Goal: Information Seeking & Learning: Learn about a topic

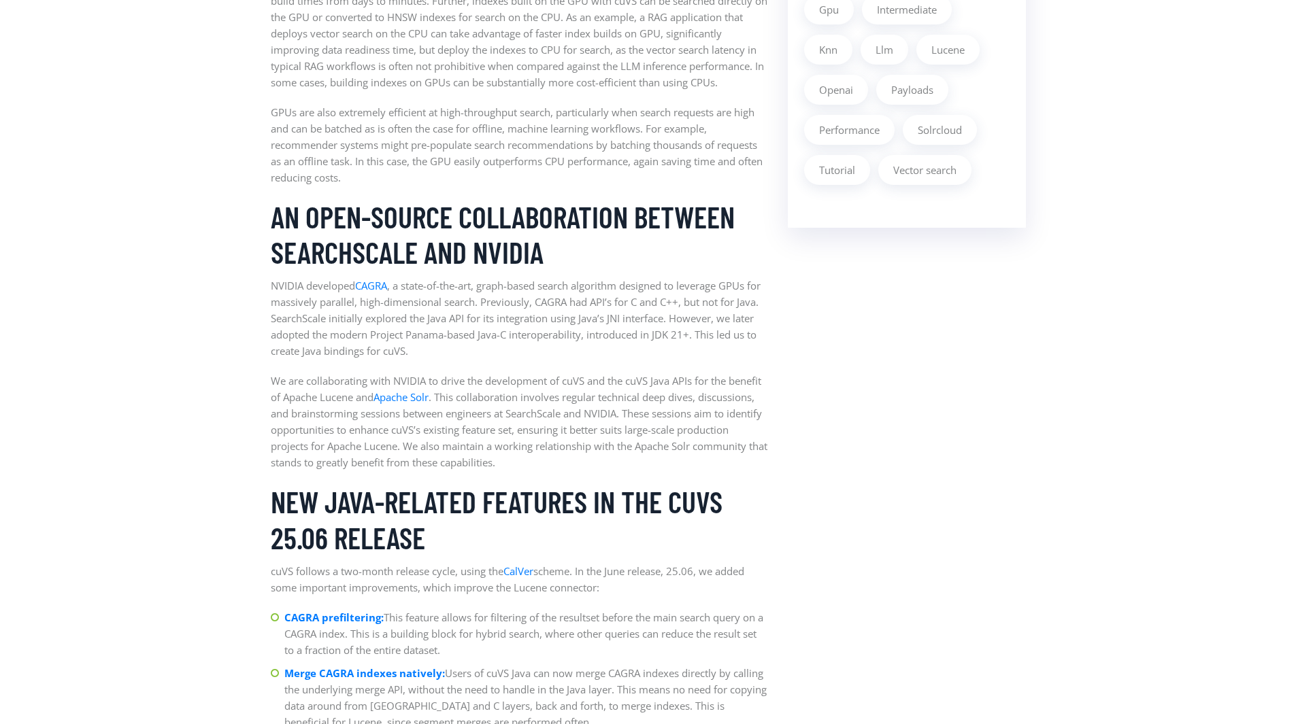
scroll to position [1371, 0]
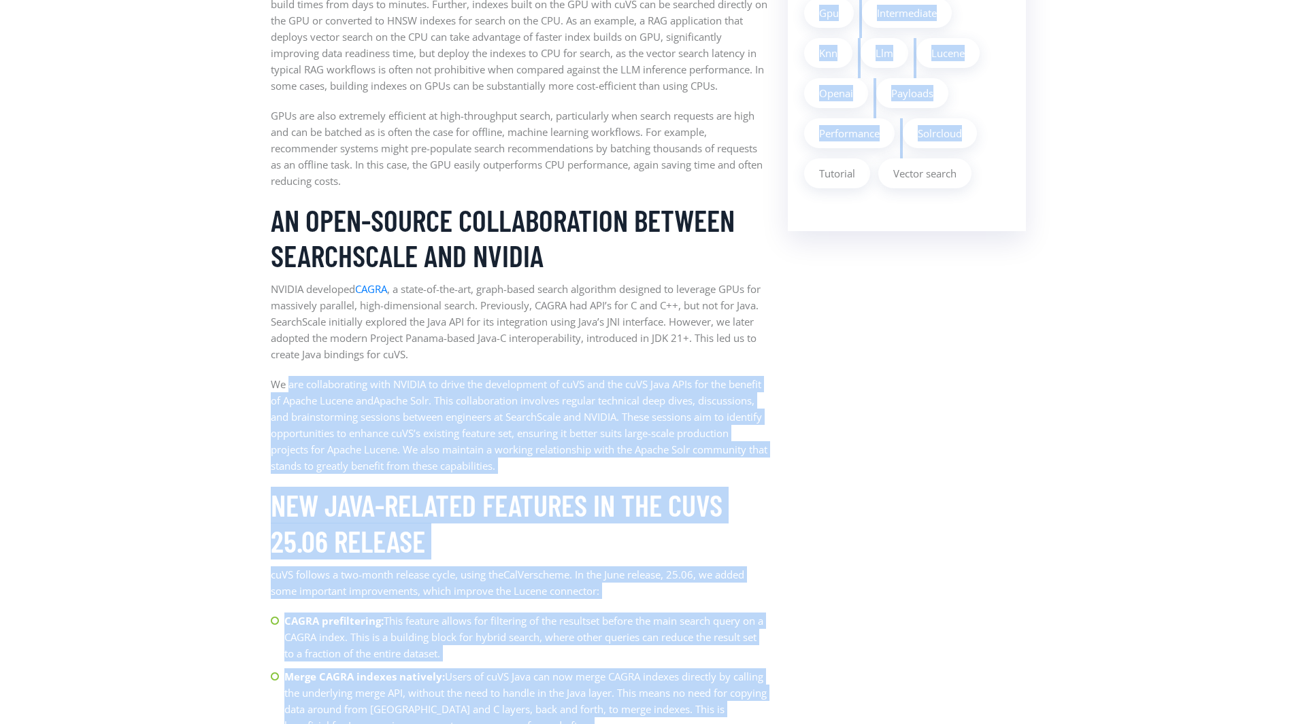
drag, startPoint x: 288, startPoint y: 379, endPoint x: 790, endPoint y: 375, distance: 502.7
click at [790, 375] on div "News by [PERSON_NAME], [PERSON_NAME] & [PERSON_NAME] / on [DATE] Building the f…" at bounding box center [648, 391] width 775 height 2503
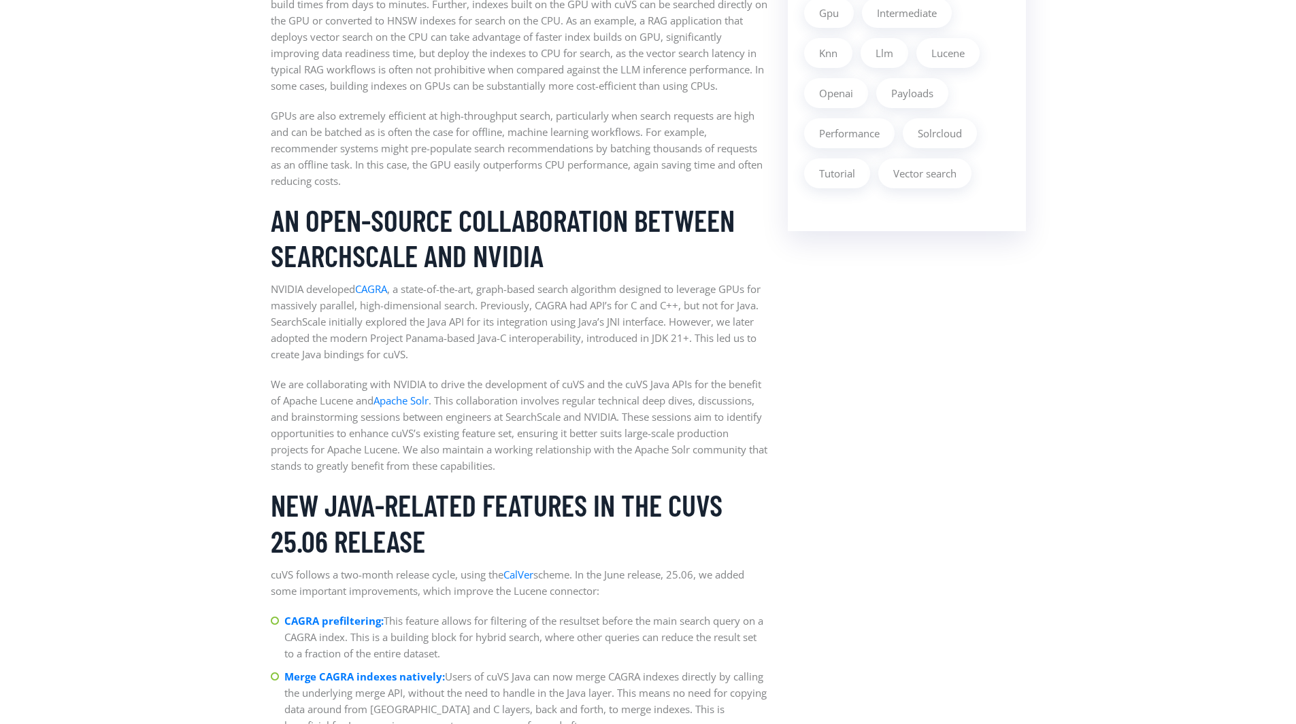
click at [790, 374] on aside "Latest Article Building the foundations: Apache Lucene Accelerated with the NVI…" at bounding box center [906, 391] width 258 height 2503
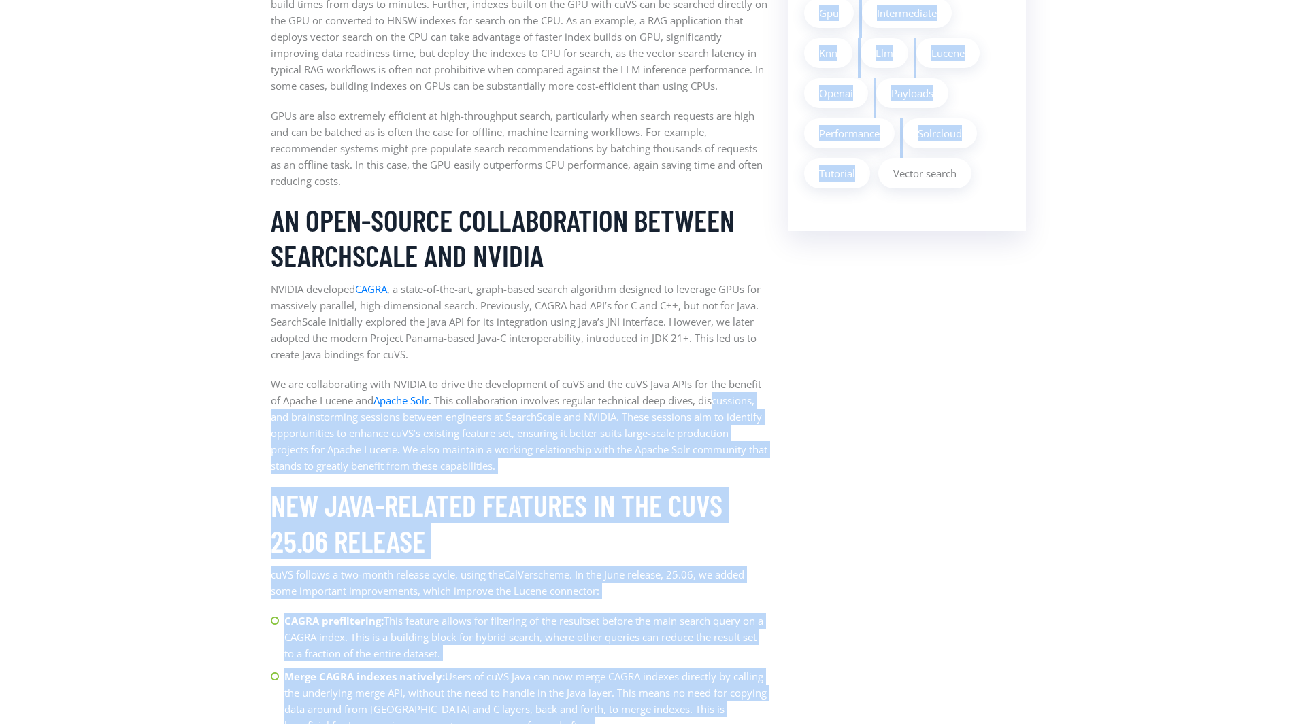
drag, startPoint x: 286, startPoint y: 422, endPoint x: 859, endPoint y: 459, distance: 574.0
click at [859, 459] on div "News by [PERSON_NAME], [PERSON_NAME] & [PERSON_NAME] / on [DATE] Building the f…" at bounding box center [648, 391] width 775 height 2503
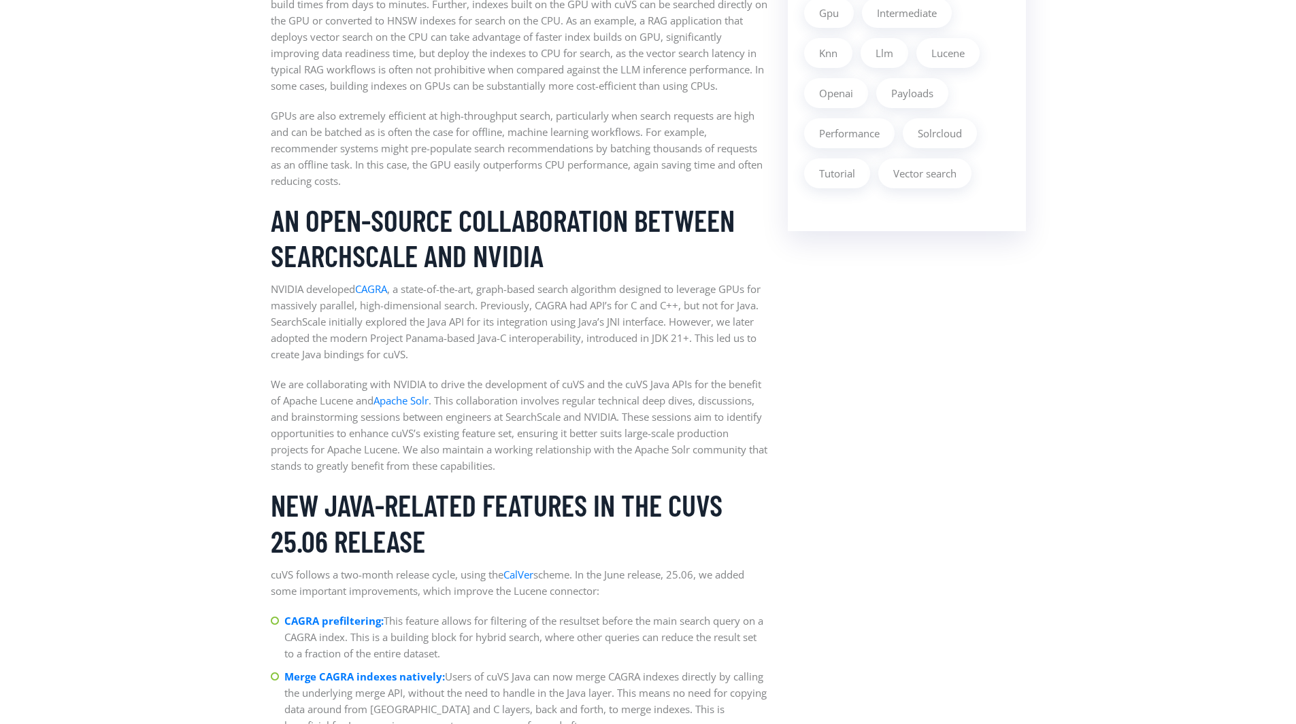
click at [859, 459] on aside "Latest Article Building the foundations: Apache Lucene Accelerated with the NVI…" at bounding box center [906, 391] width 258 height 2503
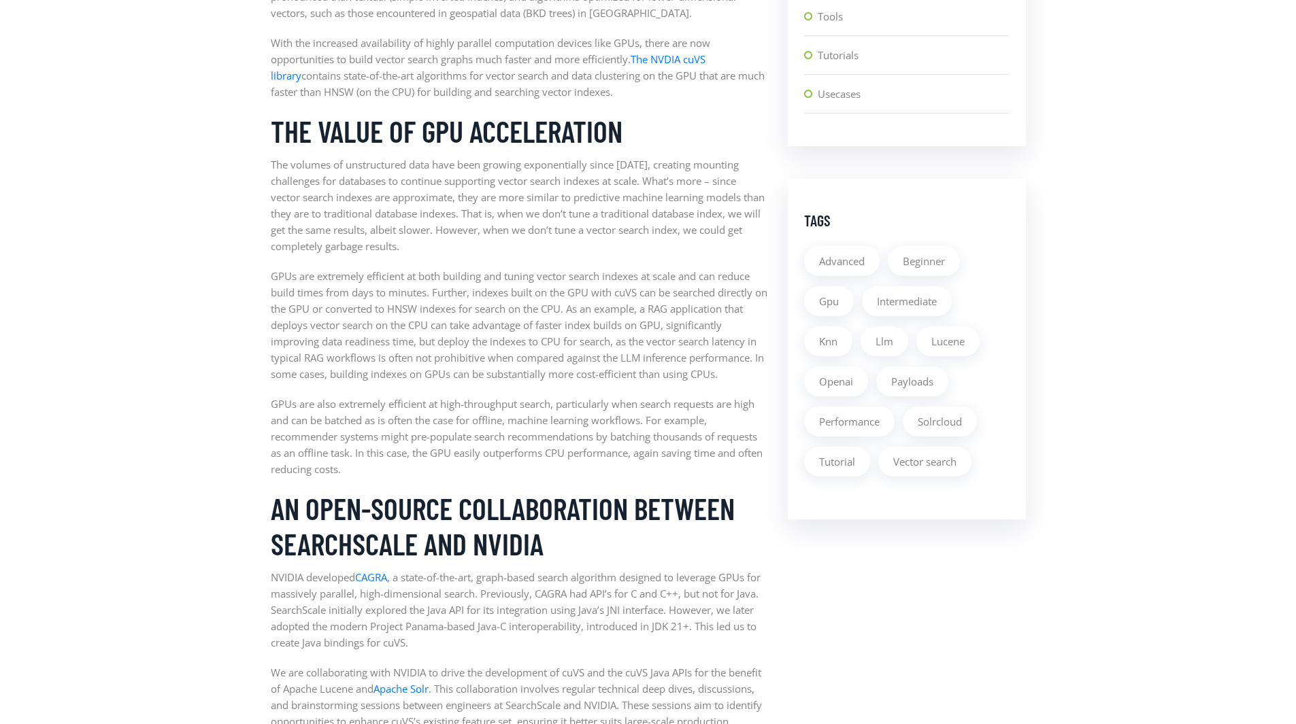
scroll to position [1022, 0]
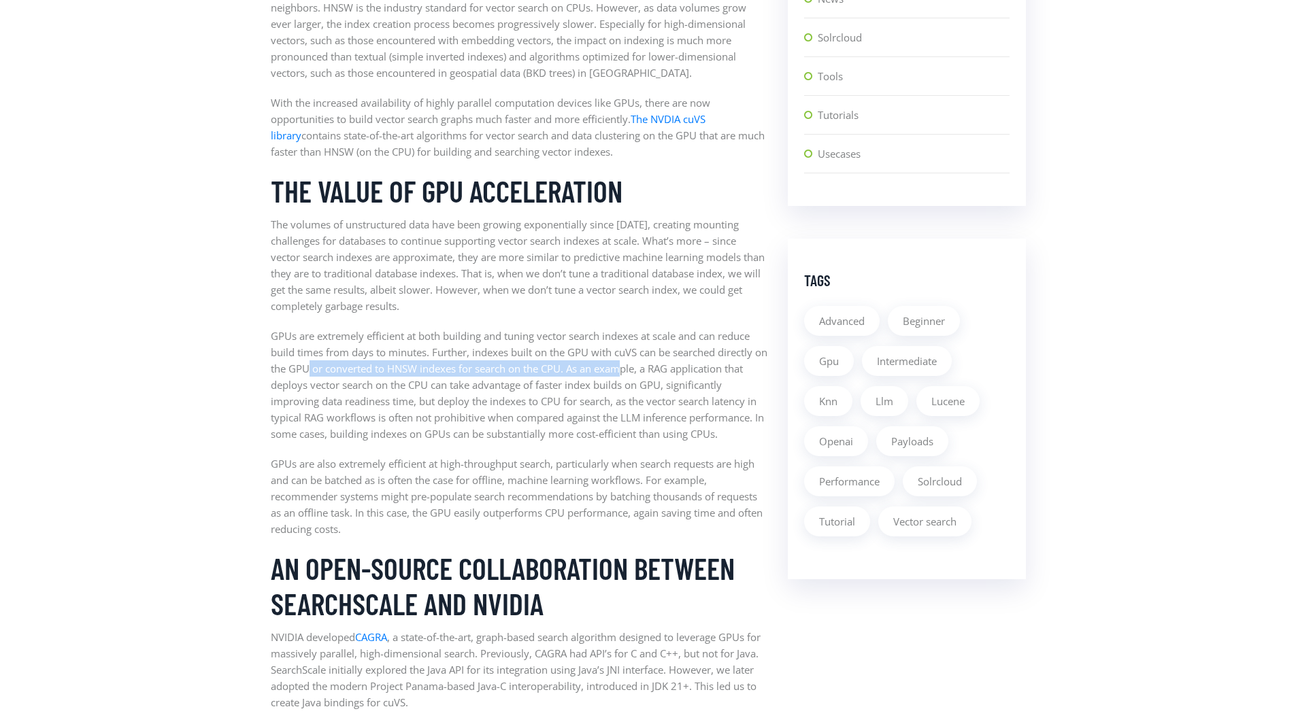
drag, startPoint x: 324, startPoint y: 361, endPoint x: 641, endPoint y: 370, distance: 317.8
click at [641, 370] on p "GPUs are extremely efficient at both building and tuning vector search indexes …" at bounding box center [519, 385] width 497 height 114
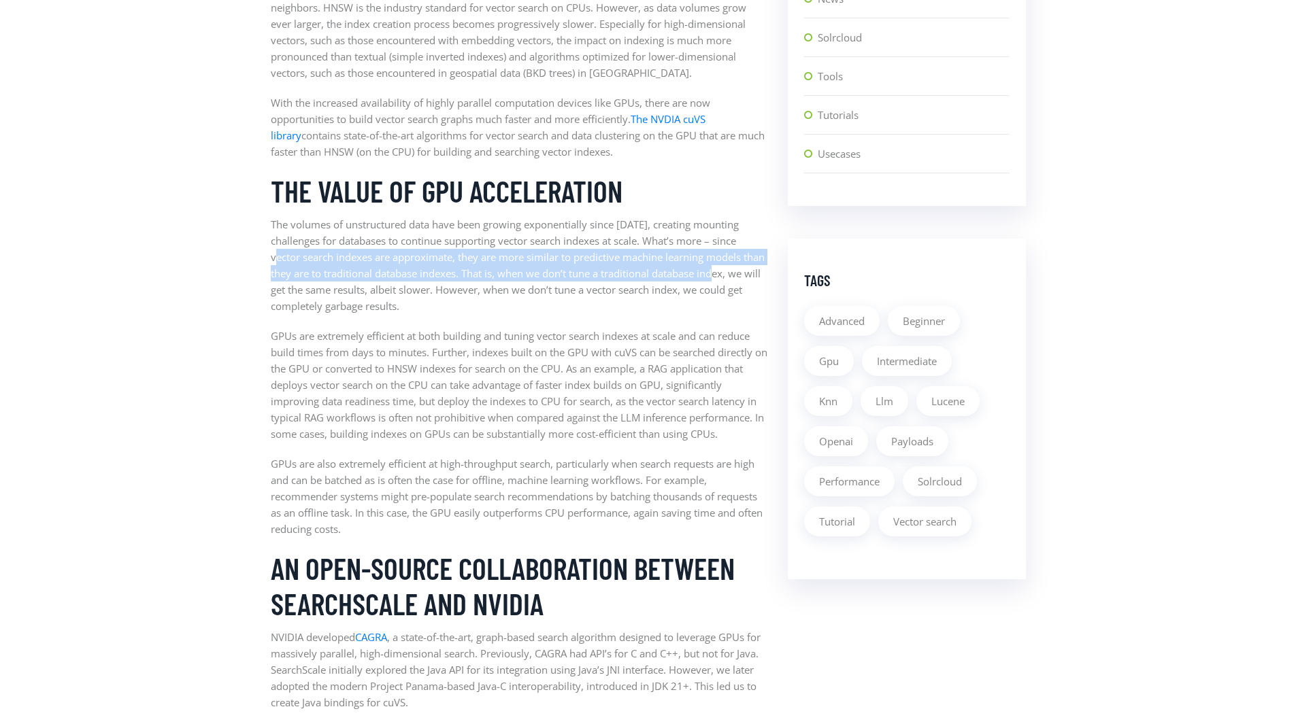
drag, startPoint x: 284, startPoint y: 256, endPoint x: 752, endPoint y: 273, distance: 468.3
click at [752, 273] on p "The volumes of unstructured data have been growing exponentially since [DATE], …" at bounding box center [519, 265] width 497 height 98
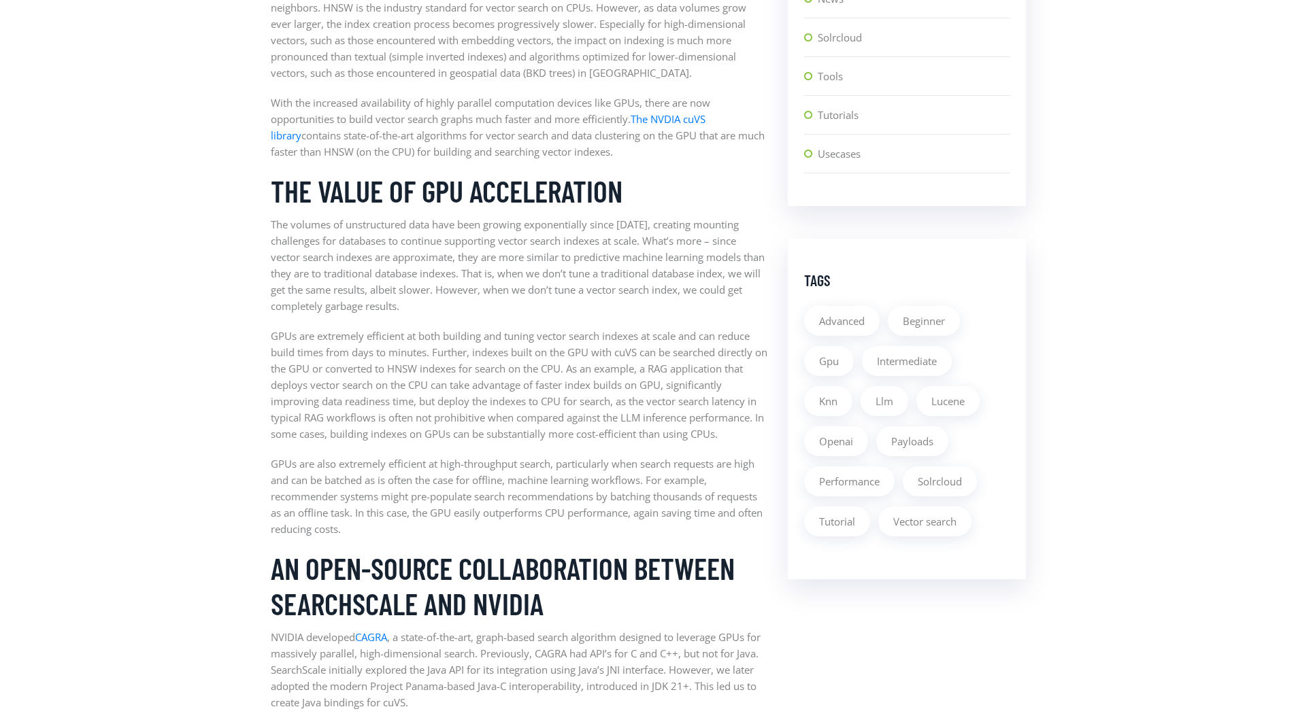
drag, startPoint x: 709, startPoint y: 283, endPoint x: 660, endPoint y: 299, distance: 51.6
click at [707, 283] on p "The volumes of unstructured data have been growing exponentially since [DATE], …" at bounding box center [519, 265] width 497 height 98
drag, startPoint x: 271, startPoint y: 335, endPoint x: 715, endPoint y: 324, distance: 444.3
click at [715, 324] on div "GPU-accelerated Lucene Apache Lucene is a fast search engine with capabilities …" at bounding box center [519, 701] width 497 height 1811
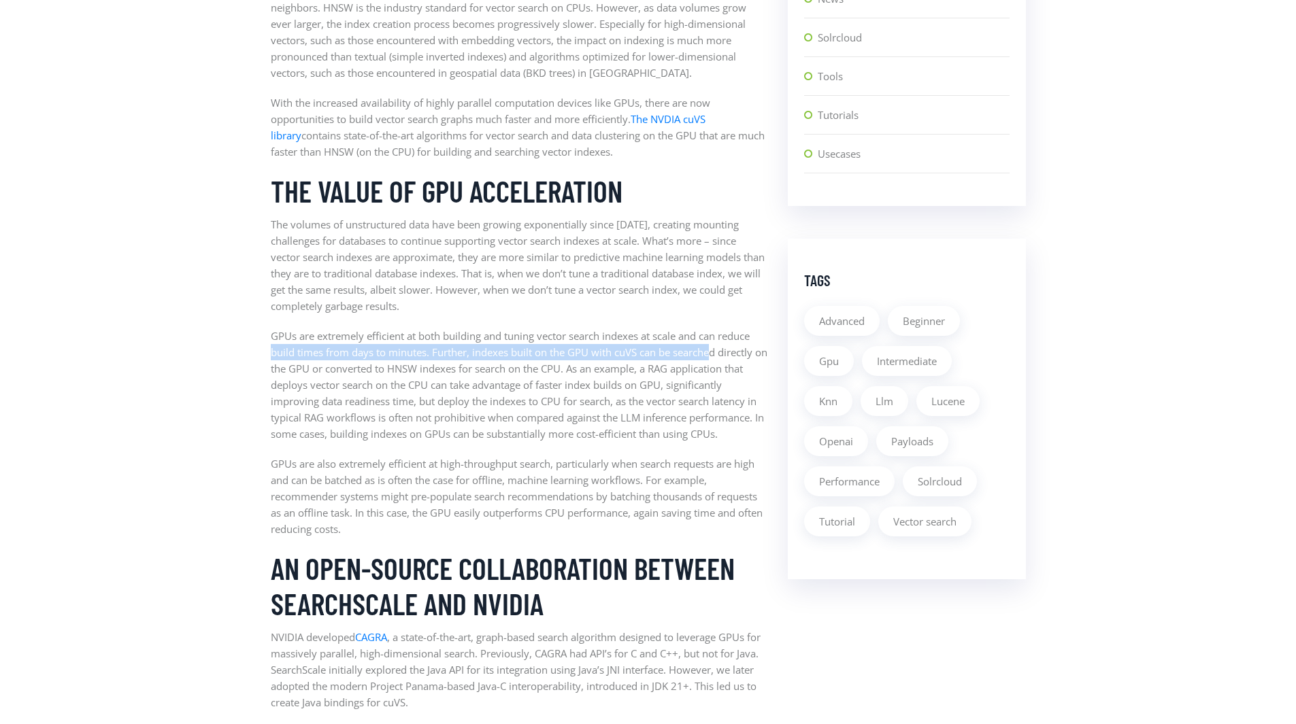
drag, startPoint x: 271, startPoint y: 354, endPoint x: 712, endPoint y: 354, distance: 440.1
click at [712, 354] on p "GPUs are extremely efficient at both building and tuning vector search indexes …" at bounding box center [519, 385] width 497 height 114
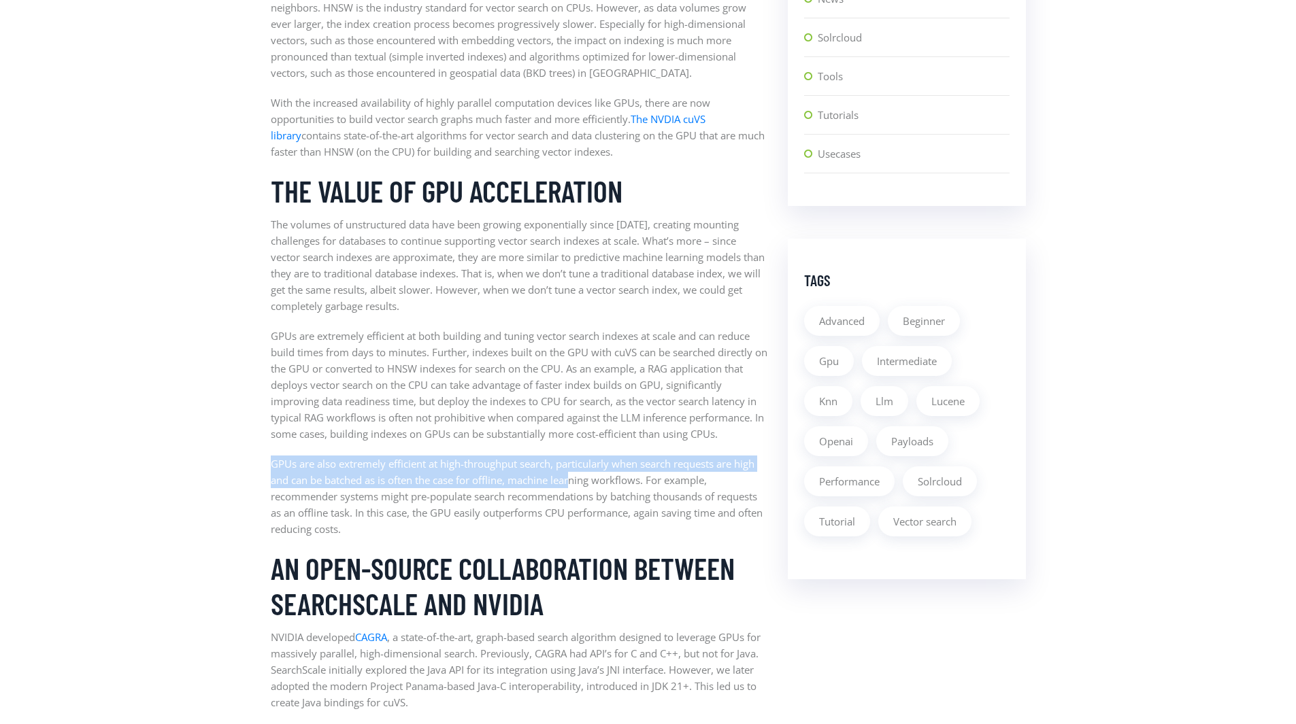
drag, startPoint x: 270, startPoint y: 461, endPoint x: 576, endPoint y: 482, distance: 306.8
click at [576, 482] on p "GPUs are also extremely efficient at high-throughput search, particularly when …" at bounding box center [519, 497] width 497 height 82
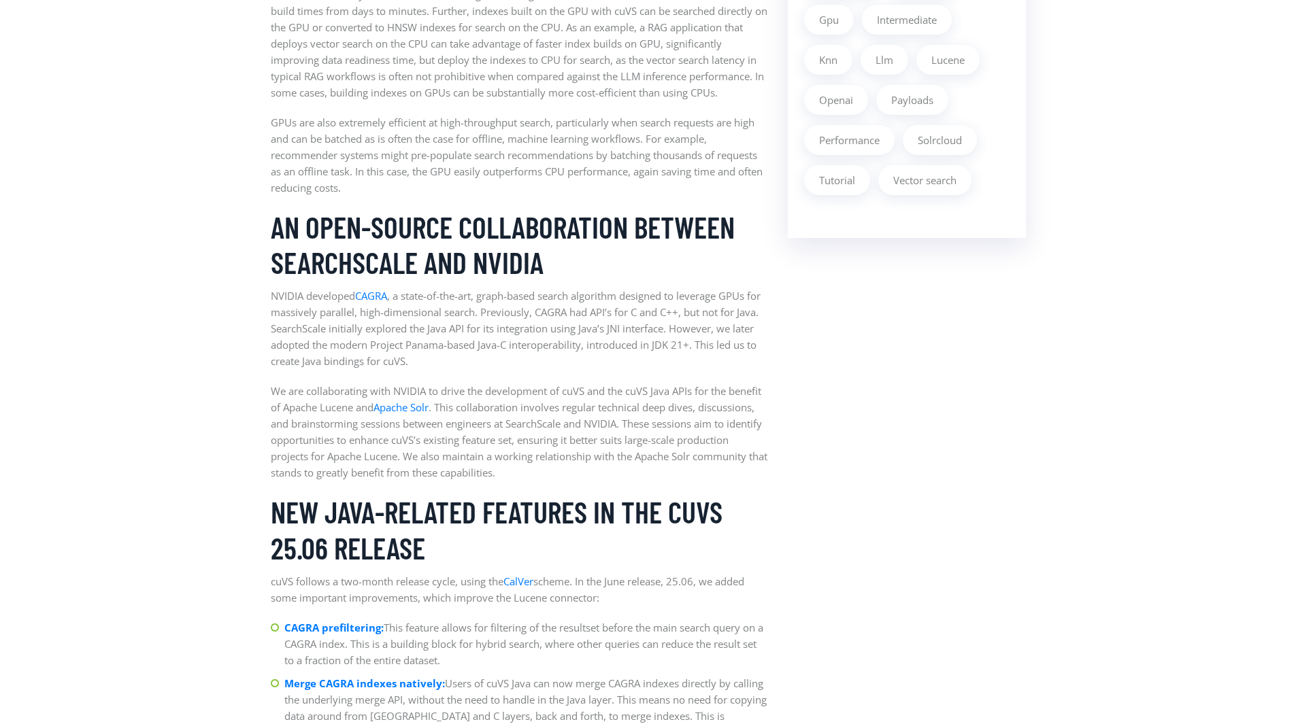
scroll to position [1381, 0]
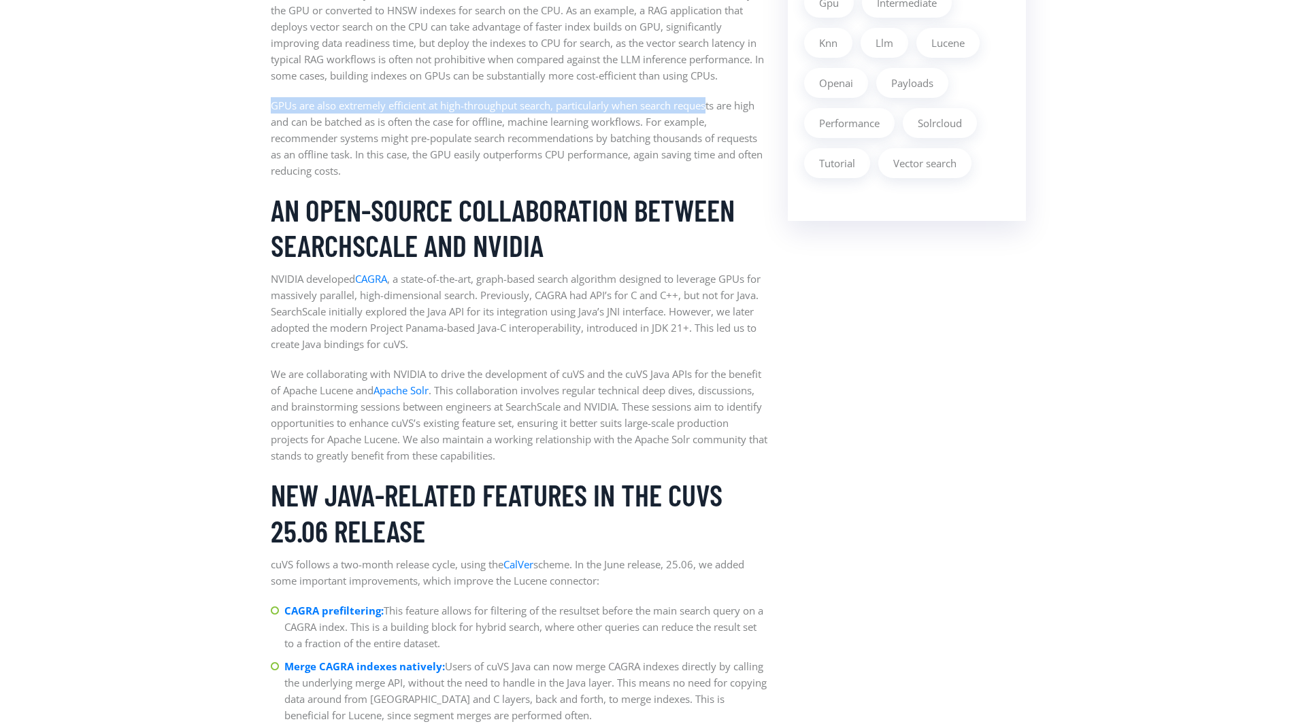
drag, startPoint x: 271, startPoint y: 101, endPoint x: 711, endPoint y: 110, distance: 440.2
click at [711, 110] on p "GPUs are also extremely efficient at high-throughput search, particularly when …" at bounding box center [519, 138] width 497 height 82
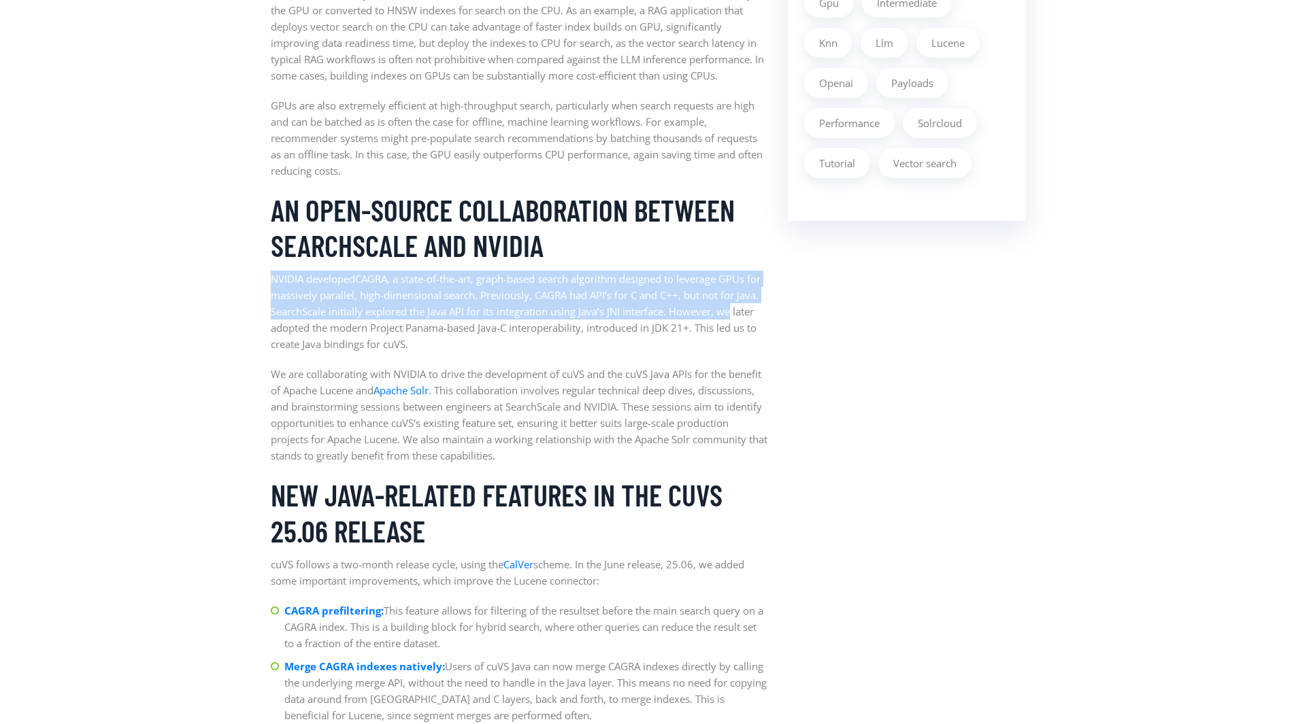
drag, startPoint x: 271, startPoint y: 281, endPoint x: 761, endPoint y: 317, distance: 491.8
click at [761, 317] on p "NVIDIA developed CAGRA , a state-of-the-art, graph-based search algorithm desig…" at bounding box center [519, 312] width 497 height 82
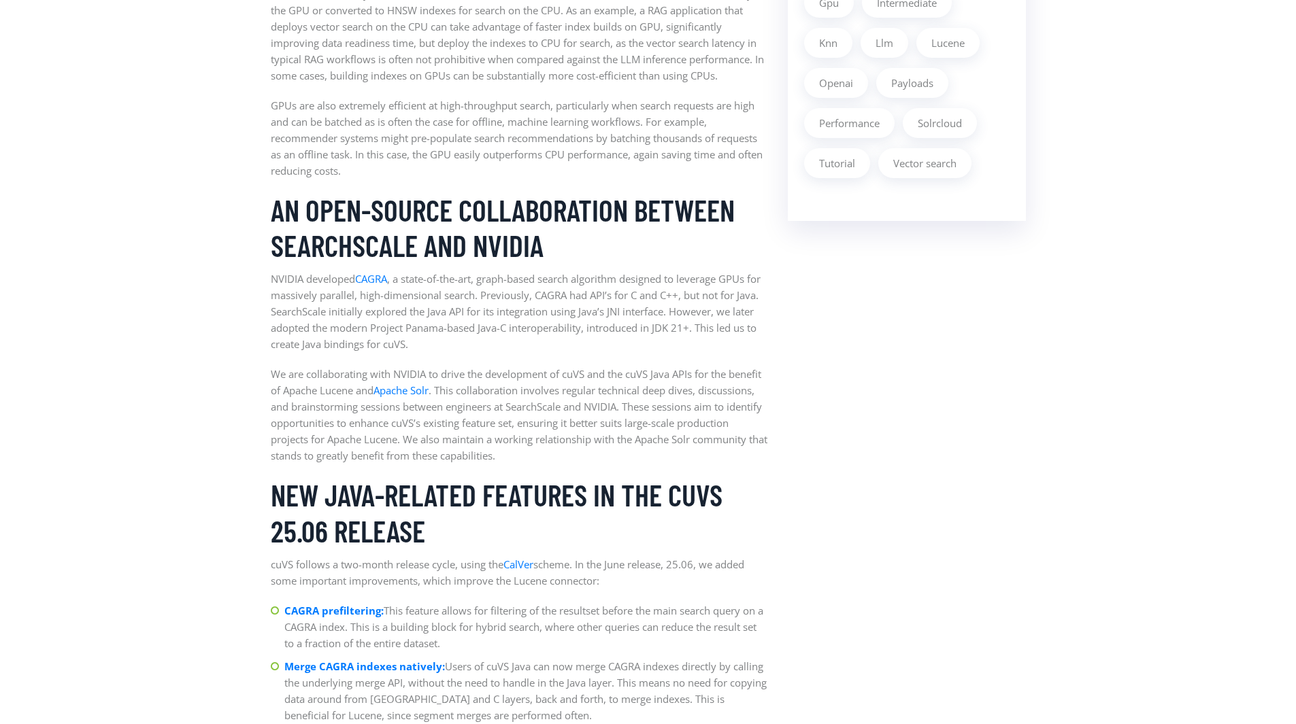
drag, startPoint x: 905, startPoint y: 333, endPoint x: 578, endPoint y: 358, distance: 327.4
click at [905, 334] on aside "Latest Article Building the foundations: Apache Lucene Accelerated with the NVI…" at bounding box center [906, 380] width 258 height 2503
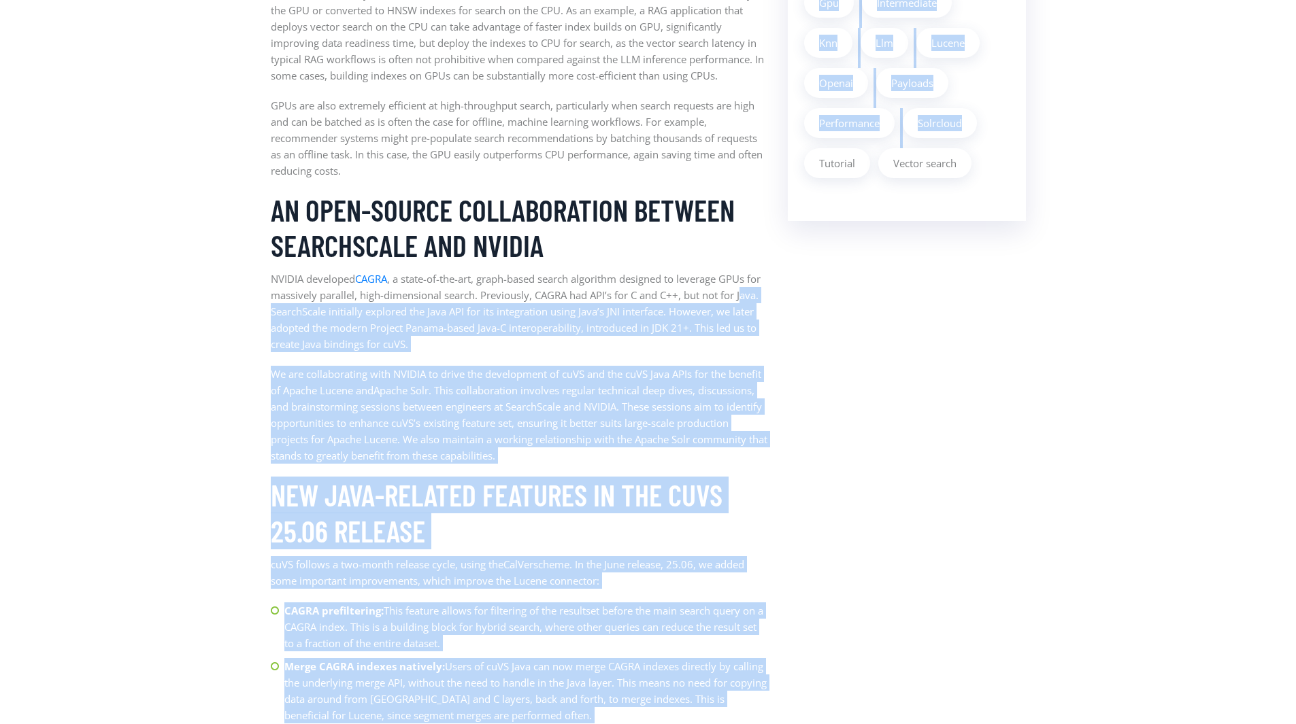
drag, startPoint x: 275, startPoint y: 314, endPoint x: 798, endPoint y: 320, distance: 522.4
click at [798, 320] on div "News by [PERSON_NAME], [PERSON_NAME] & [PERSON_NAME] / on [DATE] Building the f…" at bounding box center [648, 380] width 775 height 2503
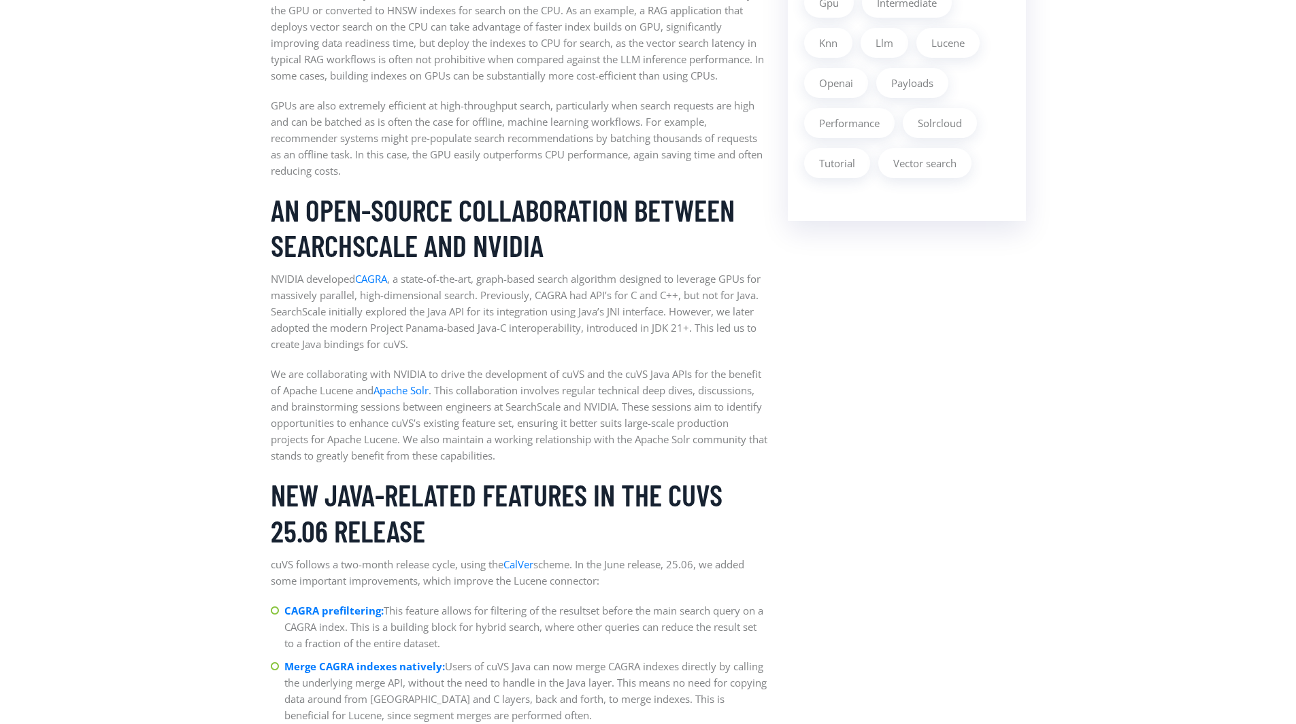
click at [798, 320] on aside "Latest Article Building the foundations: Apache Lucene Accelerated with the NVI…" at bounding box center [906, 380] width 258 height 2503
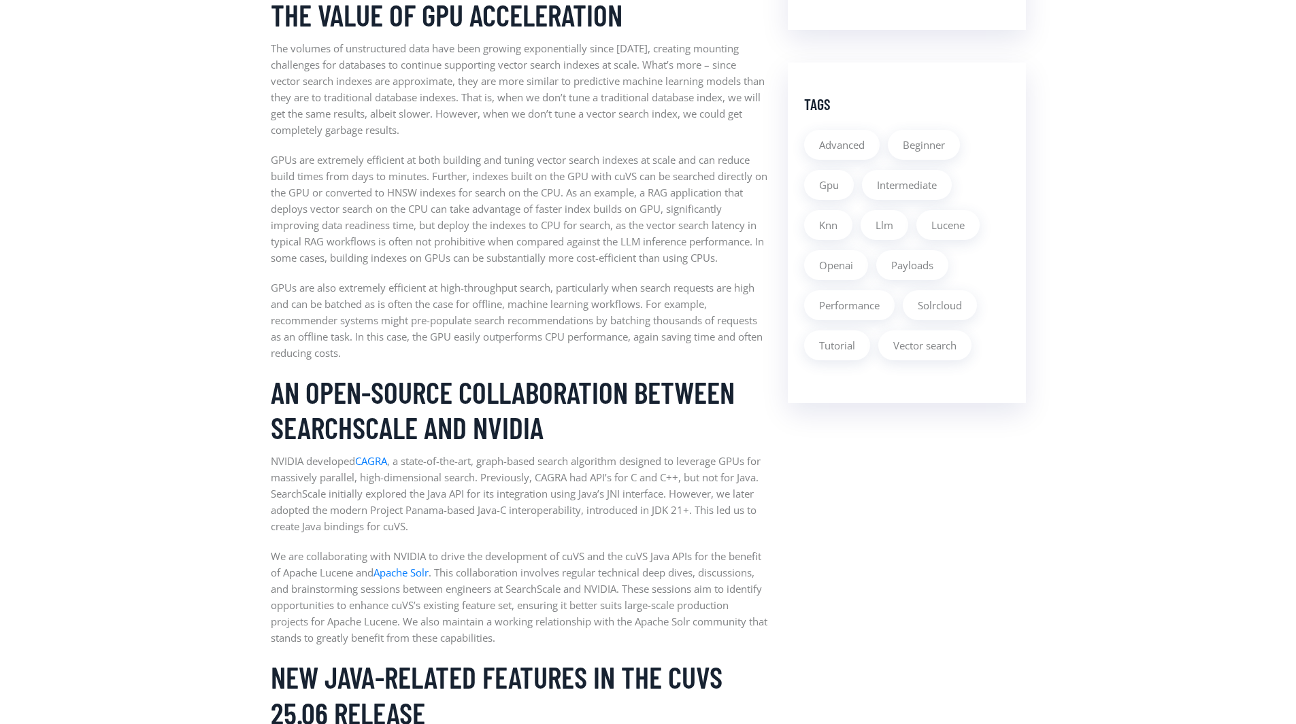
scroll to position [1061, 0]
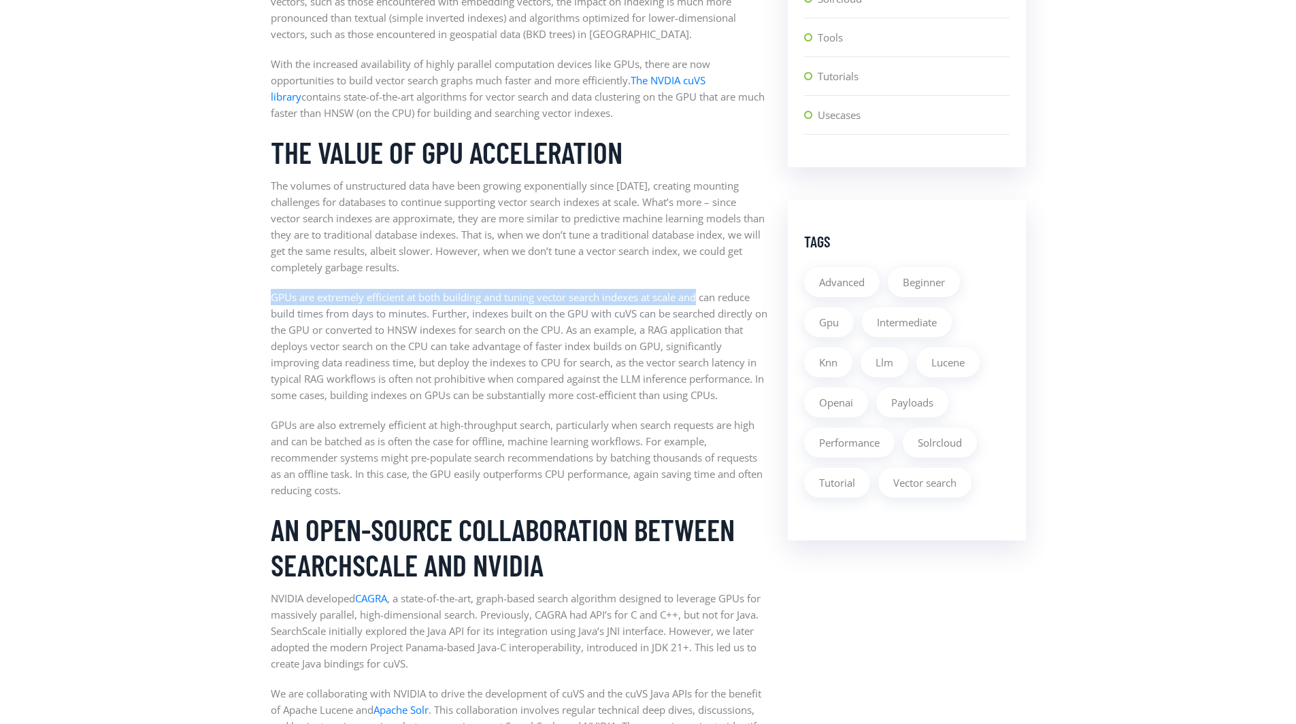
drag, startPoint x: 271, startPoint y: 296, endPoint x: 701, endPoint y: 287, distance: 429.3
click at [701, 287] on div "GPU-accelerated Lucene Apache Lucene is a fast search engine with capabilities …" at bounding box center [519, 662] width 497 height 1811
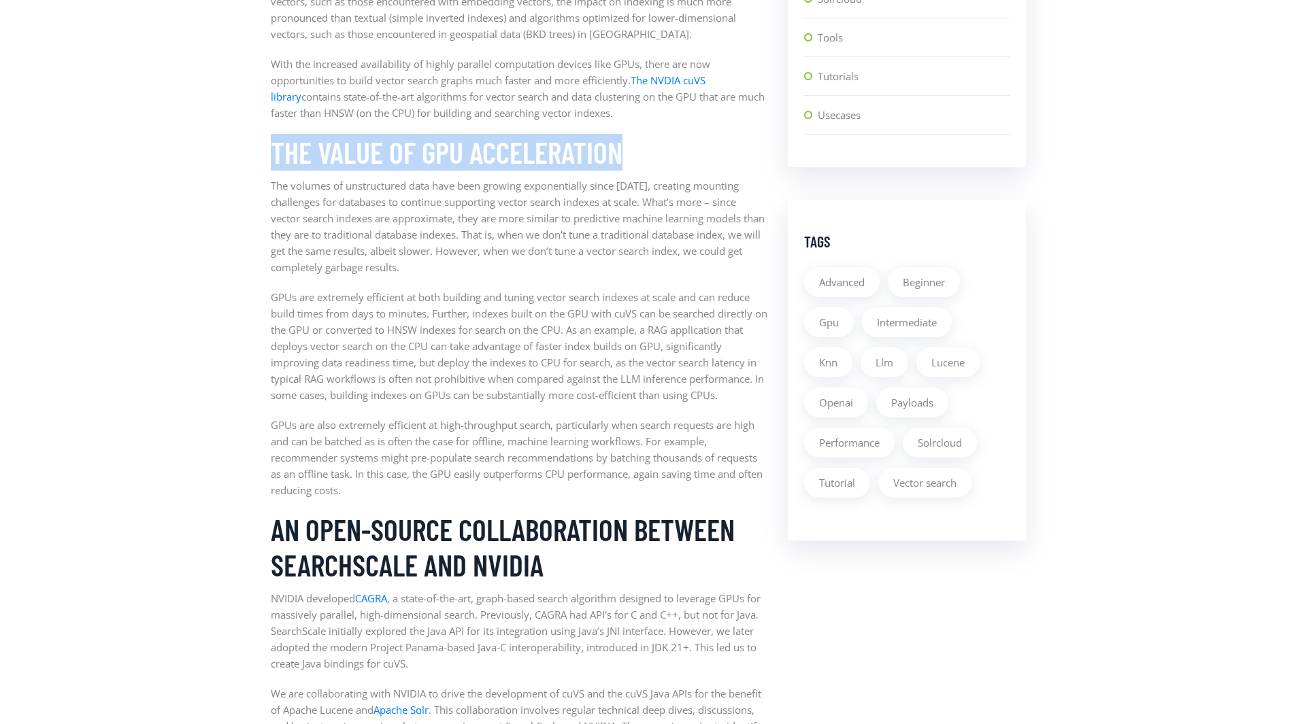
drag, startPoint x: 271, startPoint y: 150, endPoint x: 639, endPoint y: 165, distance: 368.3
click at [639, 165] on h3 "The value of GPU acceleration" at bounding box center [519, 153] width 497 height 36
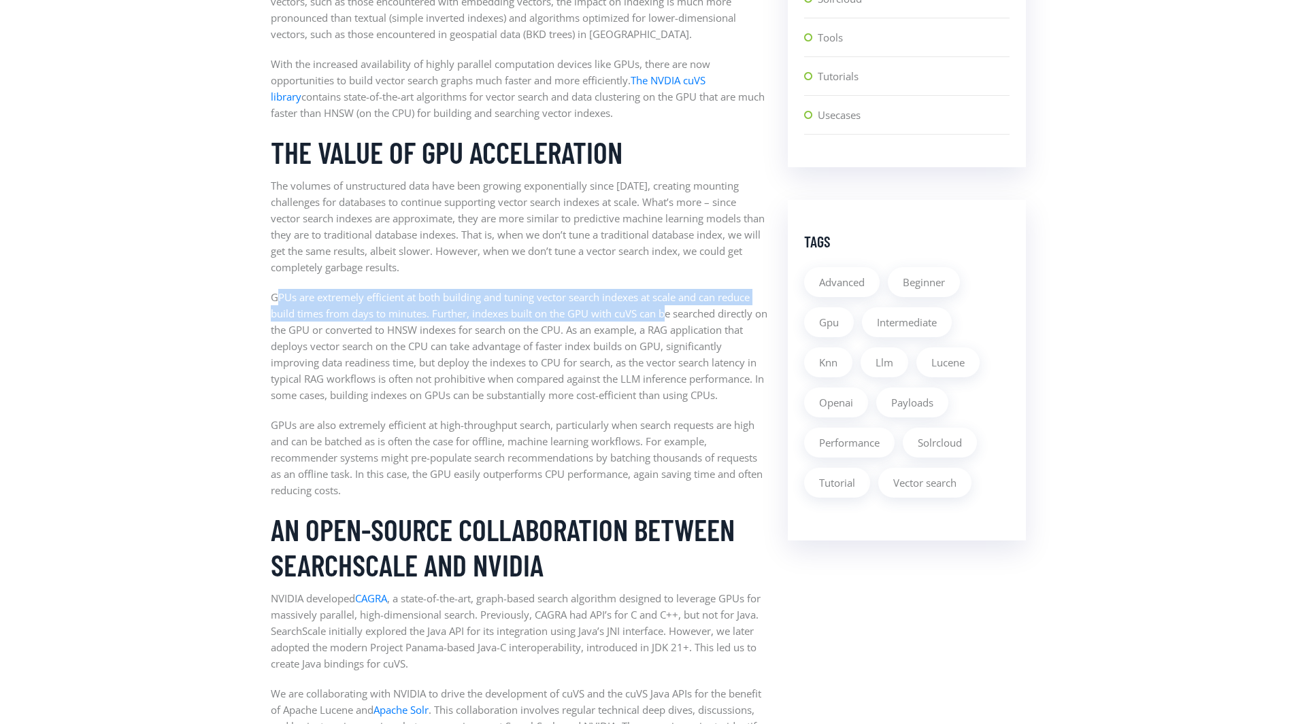
drag, startPoint x: 275, startPoint y: 300, endPoint x: 667, endPoint y: 312, distance: 391.3
click at [667, 312] on p "GPUs are extremely efficient at both building and tuning vector search indexes …" at bounding box center [519, 346] width 497 height 114
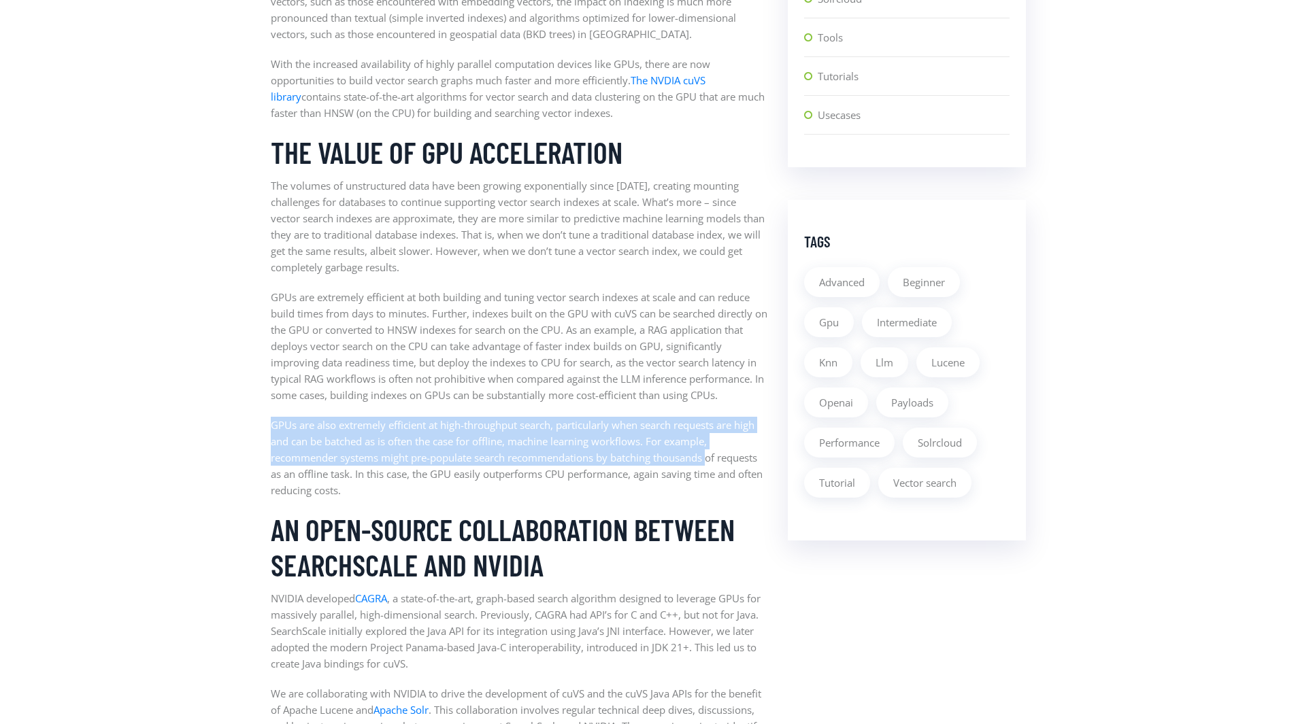
drag, startPoint x: 270, startPoint y: 428, endPoint x: 712, endPoint y: 464, distance: 443.6
click at [712, 464] on p "GPUs are also extremely efficient at high-throughput search, particularly when …" at bounding box center [519, 458] width 497 height 82
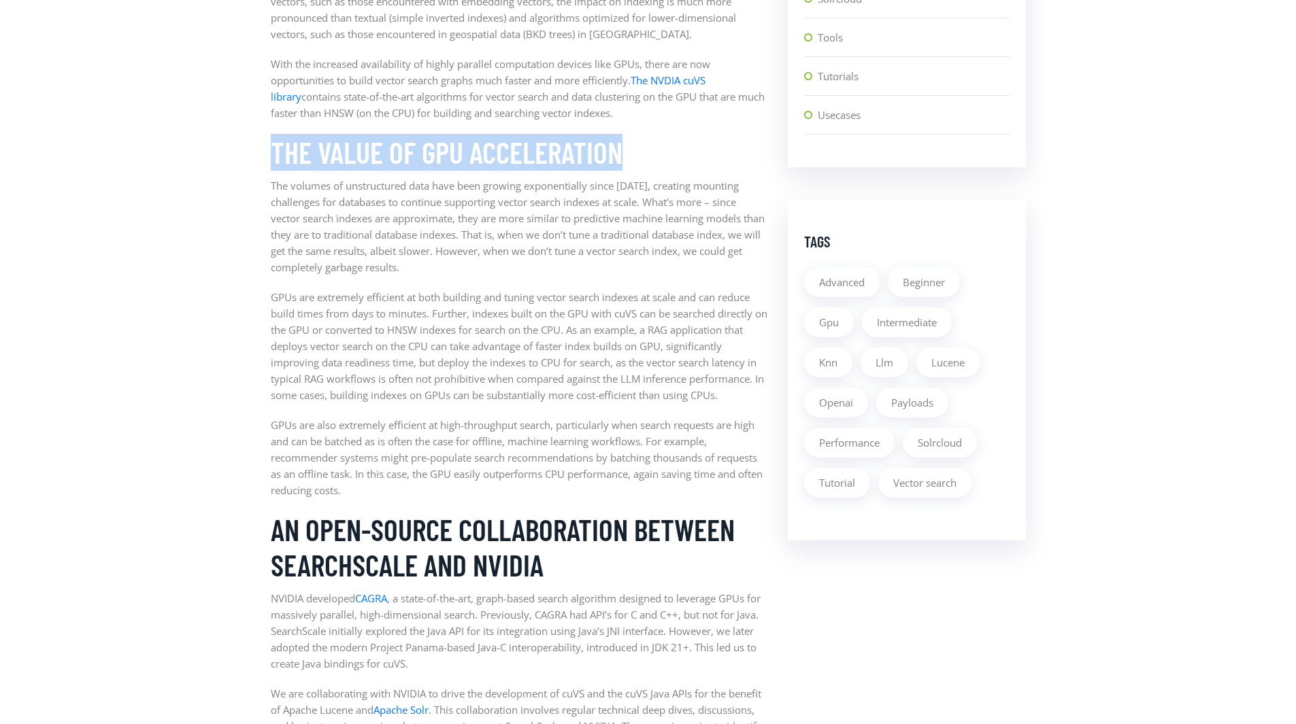
drag, startPoint x: 268, startPoint y: 149, endPoint x: 663, endPoint y: 161, distance: 394.7
click at [663, 161] on div "News by [PERSON_NAME], [PERSON_NAME] & [PERSON_NAME] / on [DATE] Building the f…" at bounding box center [519, 700] width 517 height 2503
drag, startPoint x: 663, startPoint y: 161, endPoint x: 652, endPoint y: 165, distance: 11.0
click at [663, 161] on h3 "The value of GPU acceleration" at bounding box center [519, 153] width 497 height 36
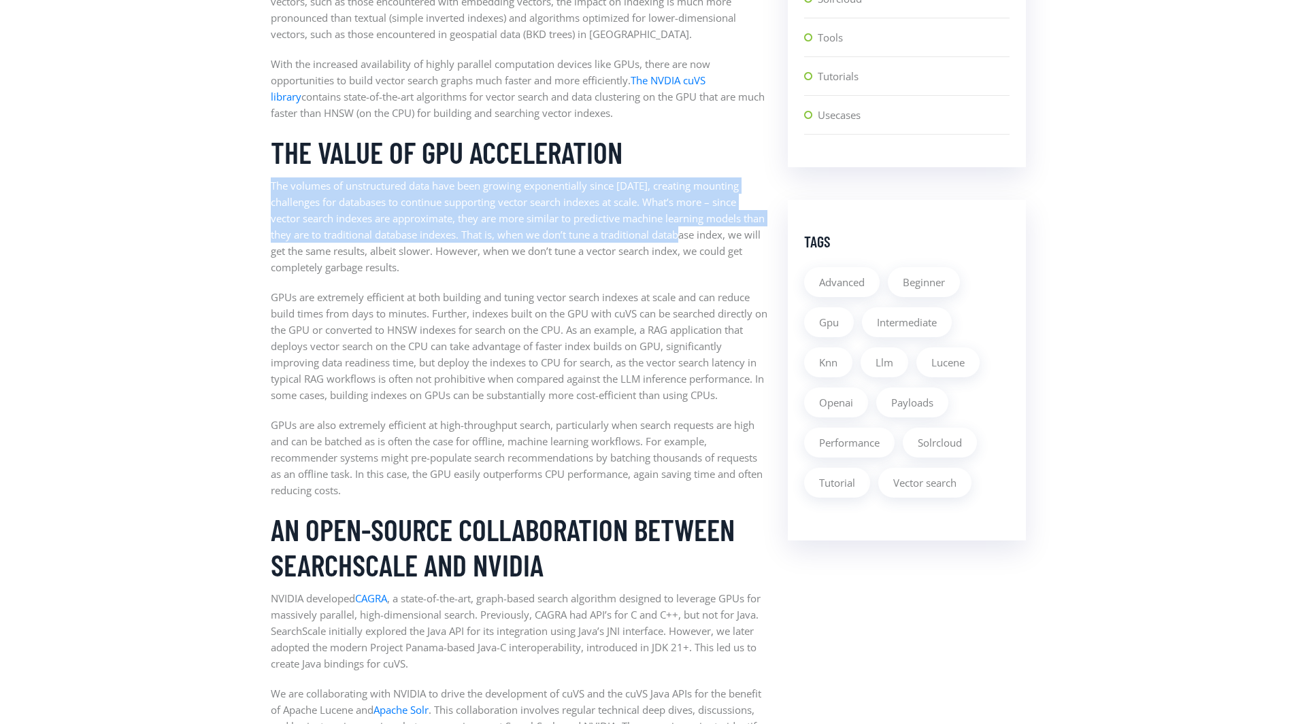
drag, startPoint x: 273, startPoint y: 186, endPoint x: 720, endPoint y: 238, distance: 449.9
click at [720, 238] on p "The volumes of unstructured data have been growing exponentially since [DATE], …" at bounding box center [519, 227] width 497 height 98
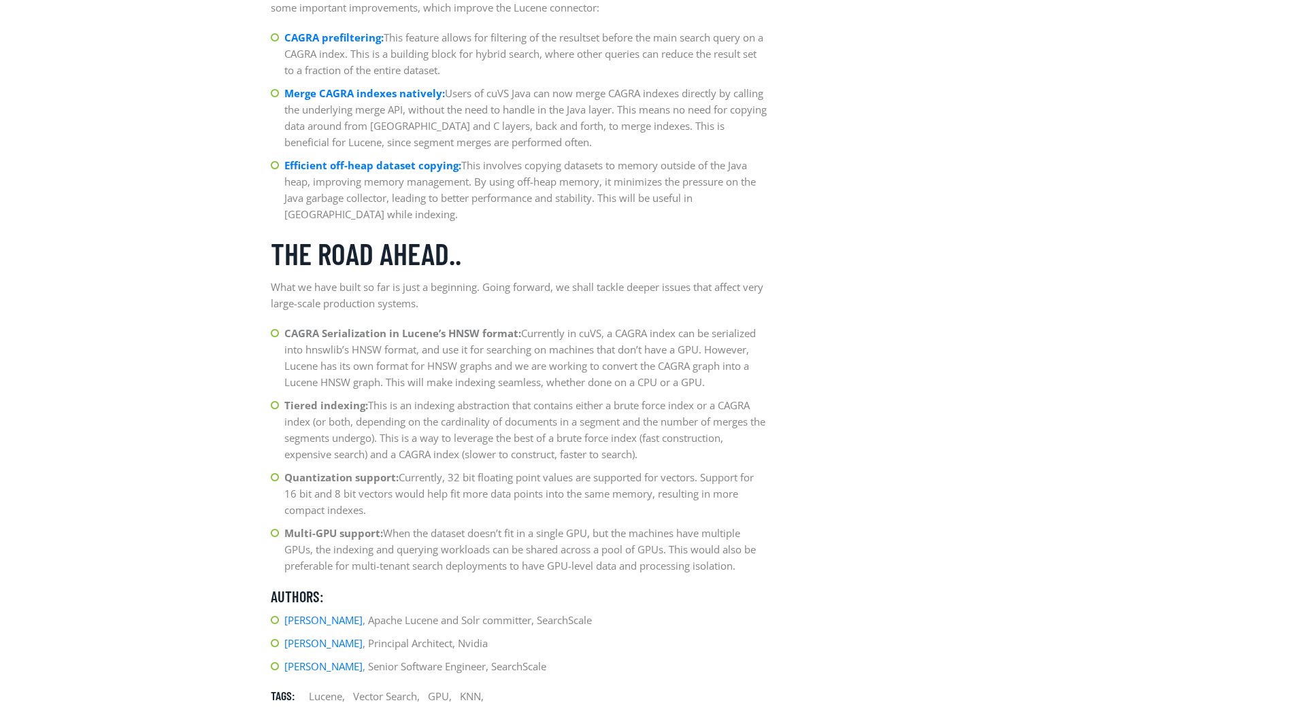
scroll to position [2052, 0]
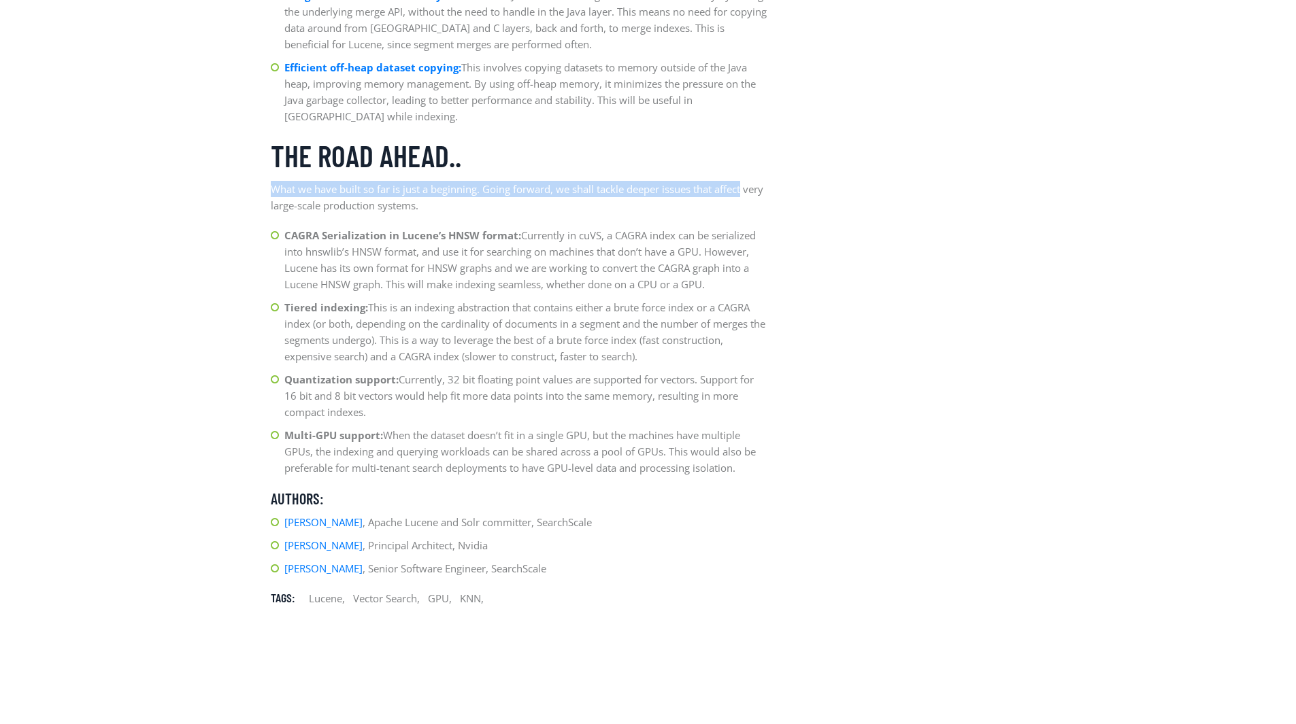
drag, startPoint x: 269, startPoint y: 189, endPoint x: 758, endPoint y: 194, distance: 489.1
click at [758, 194] on p "What we have built so far is just a beginning. Going forward, we shall tackle d…" at bounding box center [519, 197] width 497 height 33
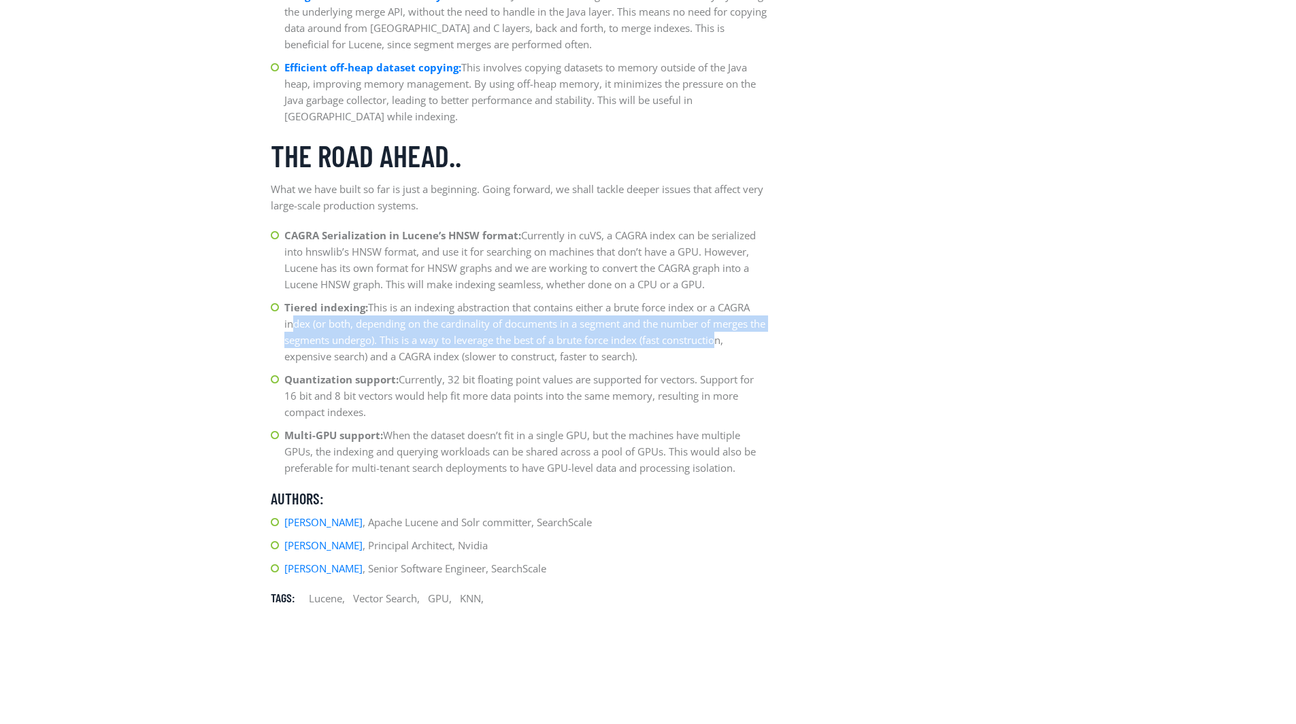
drag, startPoint x: 288, startPoint y: 325, endPoint x: 734, endPoint y: 346, distance: 446.7
click at [734, 346] on li "Tiered indexing: This is an indexing abstraction that contains either a brute f…" at bounding box center [519, 331] width 497 height 65
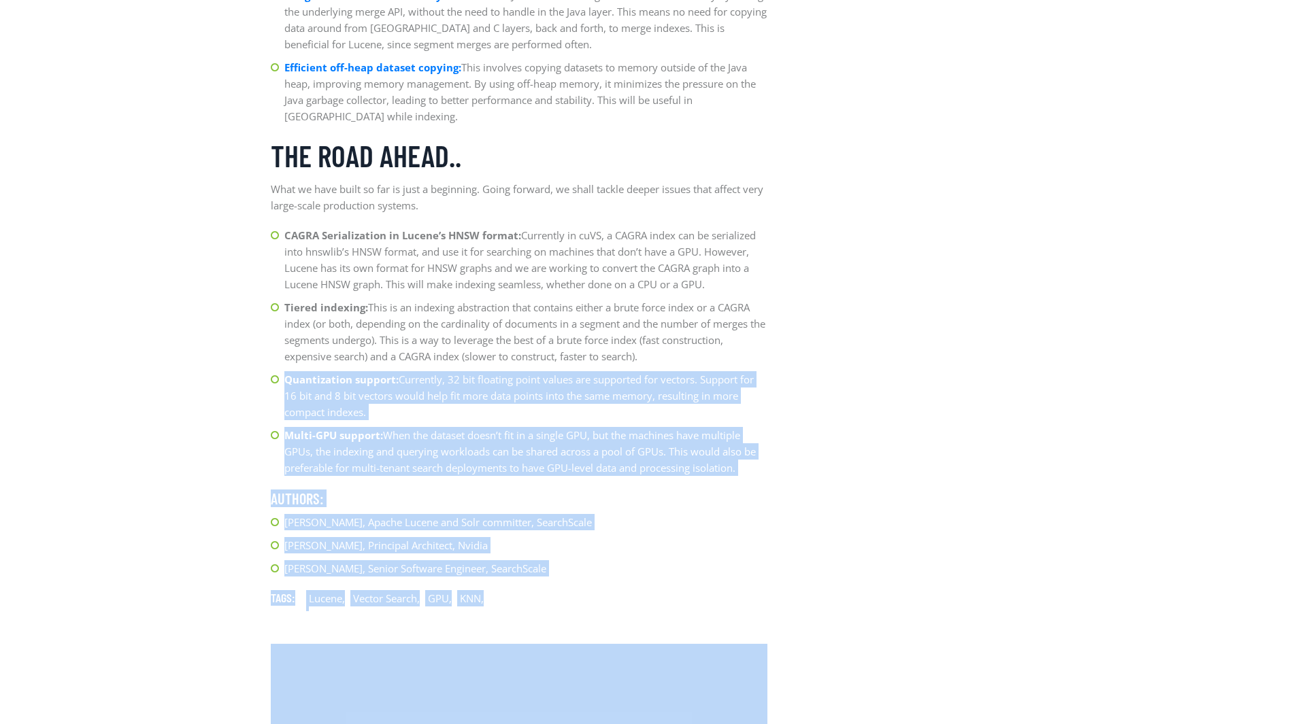
drag, startPoint x: 286, startPoint y: 376, endPoint x: 805, endPoint y: 386, distance: 519.1
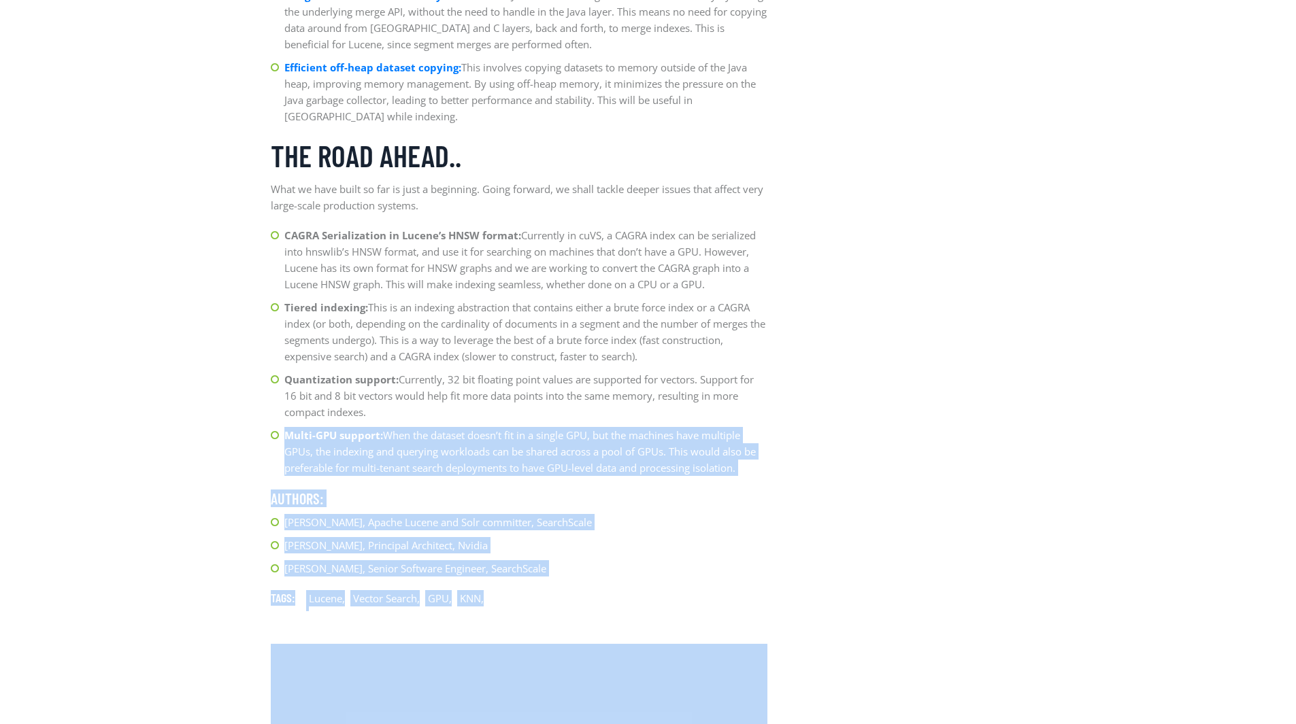
drag, startPoint x: 287, startPoint y: 434, endPoint x: 844, endPoint y: 460, distance: 557.7
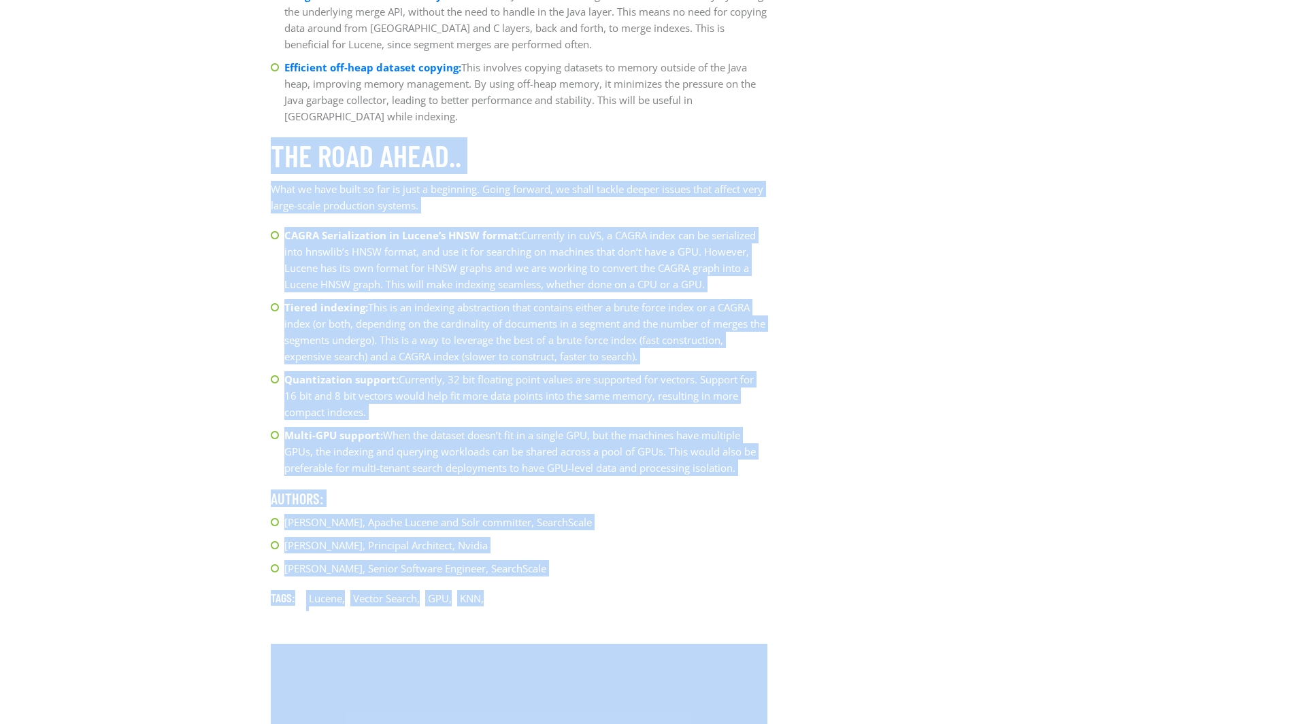
drag, startPoint x: 276, startPoint y: 154, endPoint x: 829, endPoint y: 295, distance: 570.8
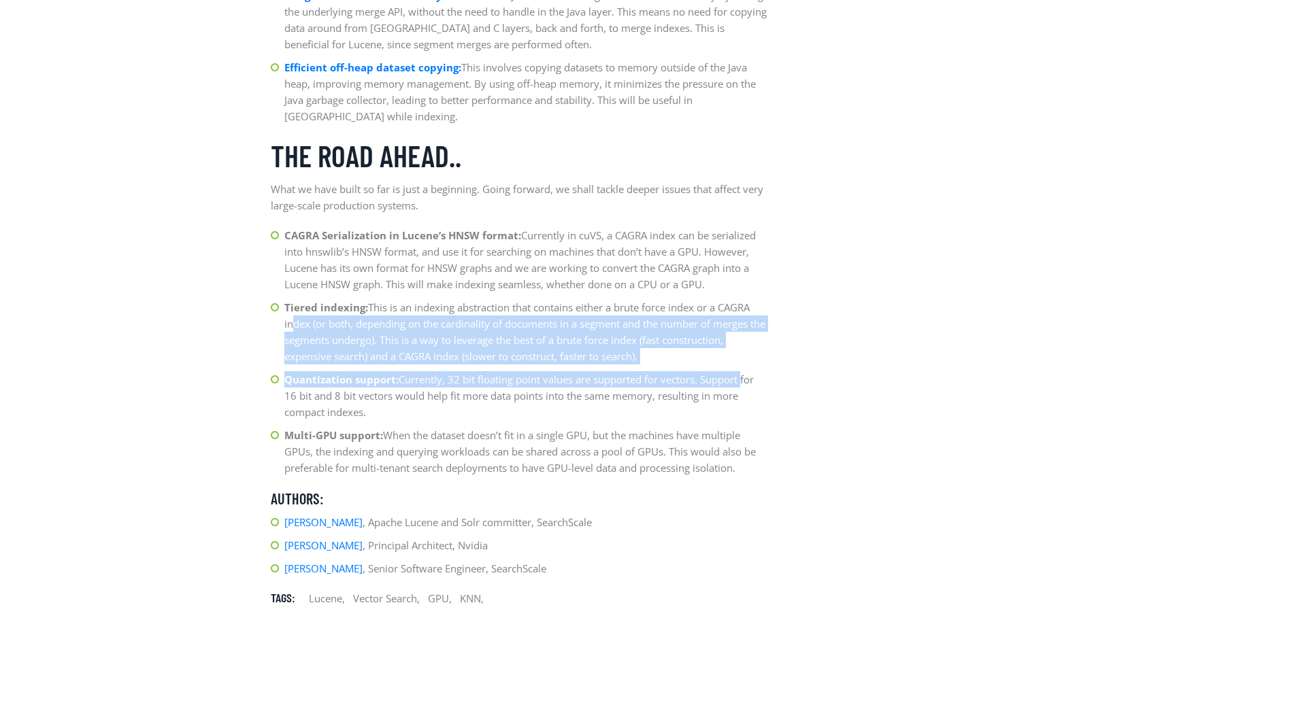
drag, startPoint x: 288, startPoint y: 324, endPoint x: 742, endPoint y: 365, distance: 456.2
click at [742, 365] on ul "CAGRA Serialization in Lucene’s HNSW format: Currently in cuVS, a CAGRA index c…" at bounding box center [519, 351] width 497 height 249
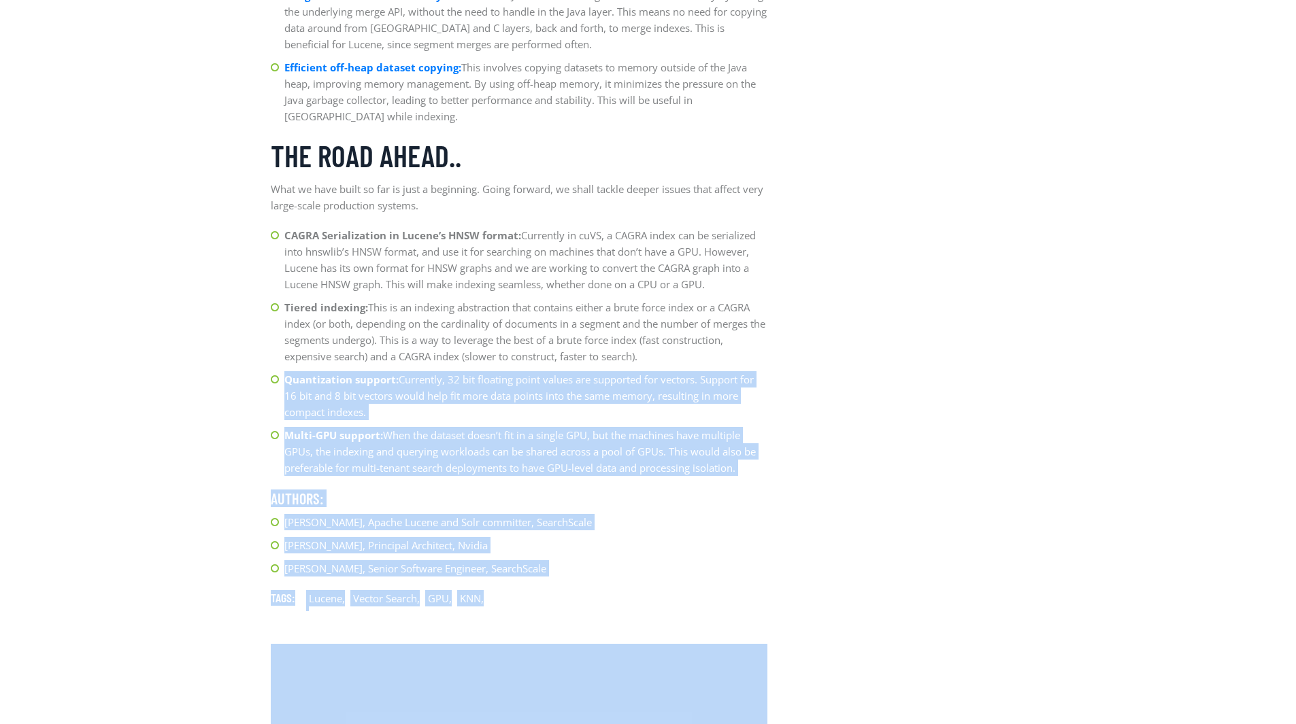
drag, startPoint x: 287, startPoint y: 381, endPoint x: 818, endPoint y: 416, distance: 531.7
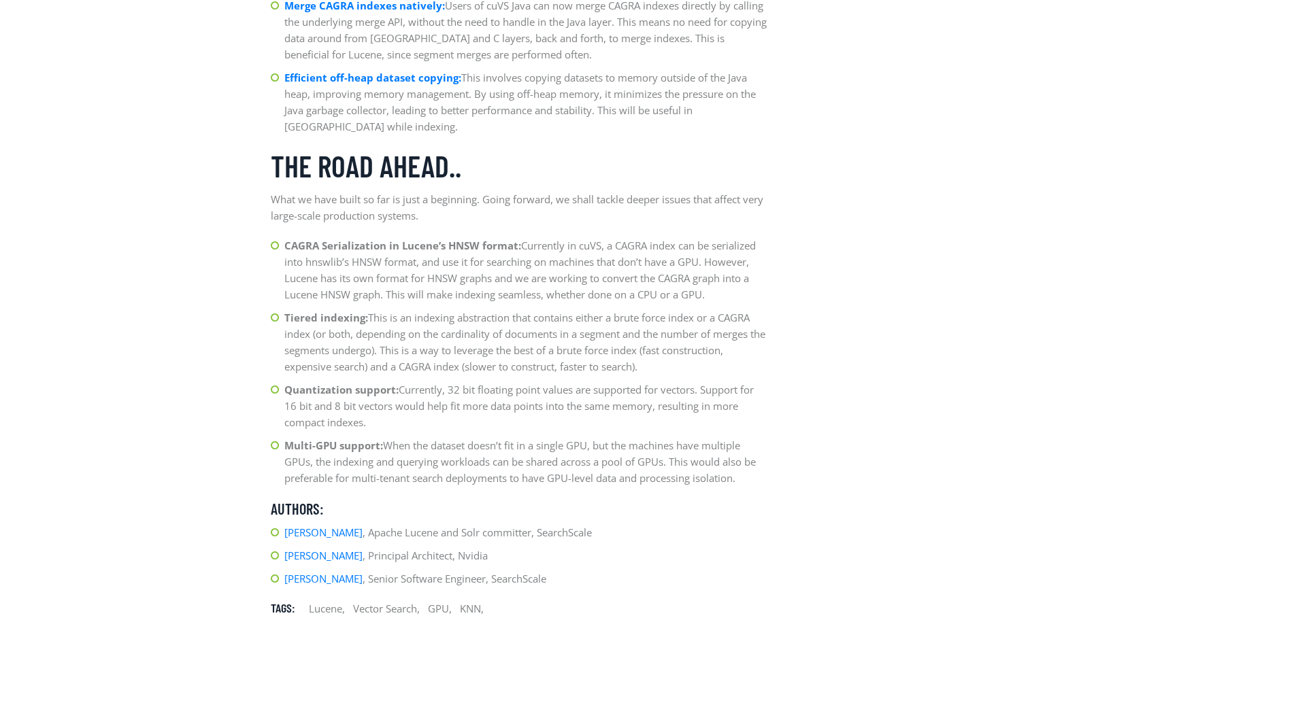
scroll to position [1901, 0]
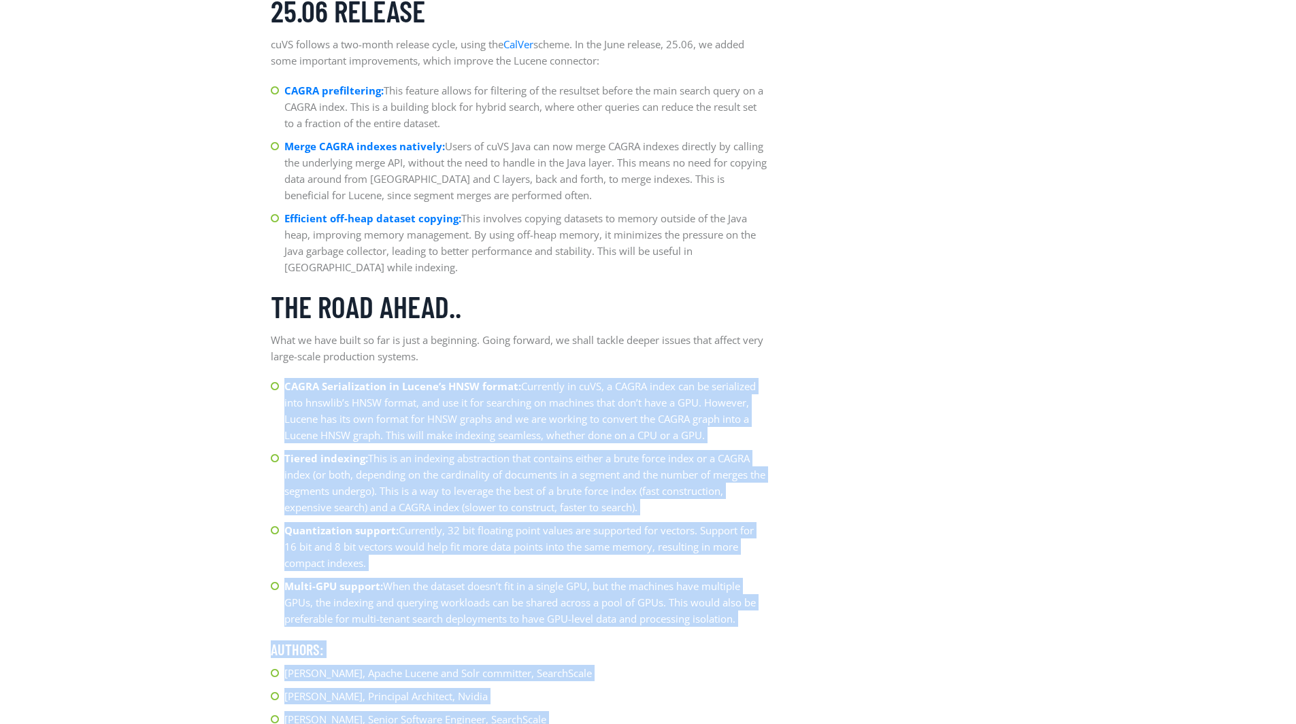
drag, startPoint x: 281, startPoint y: 382, endPoint x: 784, endPoint y: 439, distance: 506.5
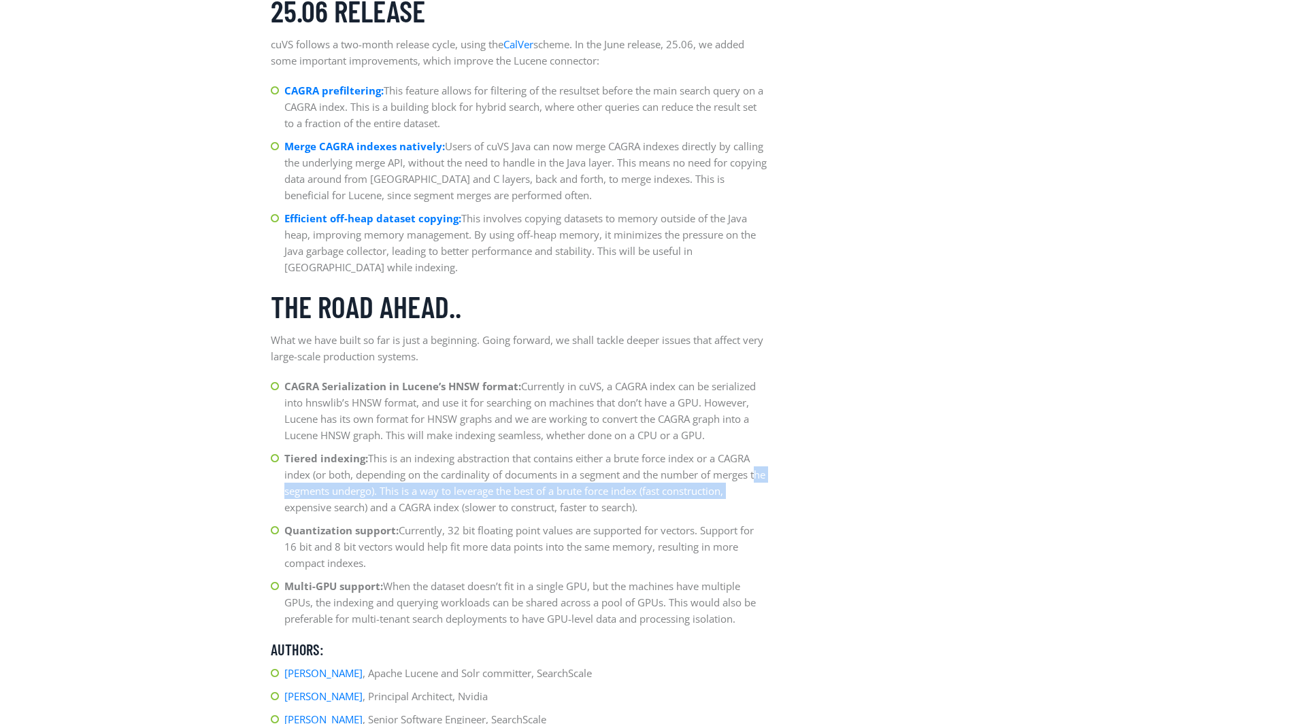
drag, startPoint x: 285, startPoint y: 491, endPoint x: 772, endPoint y: 499, distance: 487.1
drag, startPoint x: 286, startPoint y: 554, endPoint x: 749, endPoint y: 556, distance: 463.2
click at [749, 556] on li "Quantization support: Currently, 32 bit floating point values are supported for…" at bounding box center [519, 546] width 497 height 49
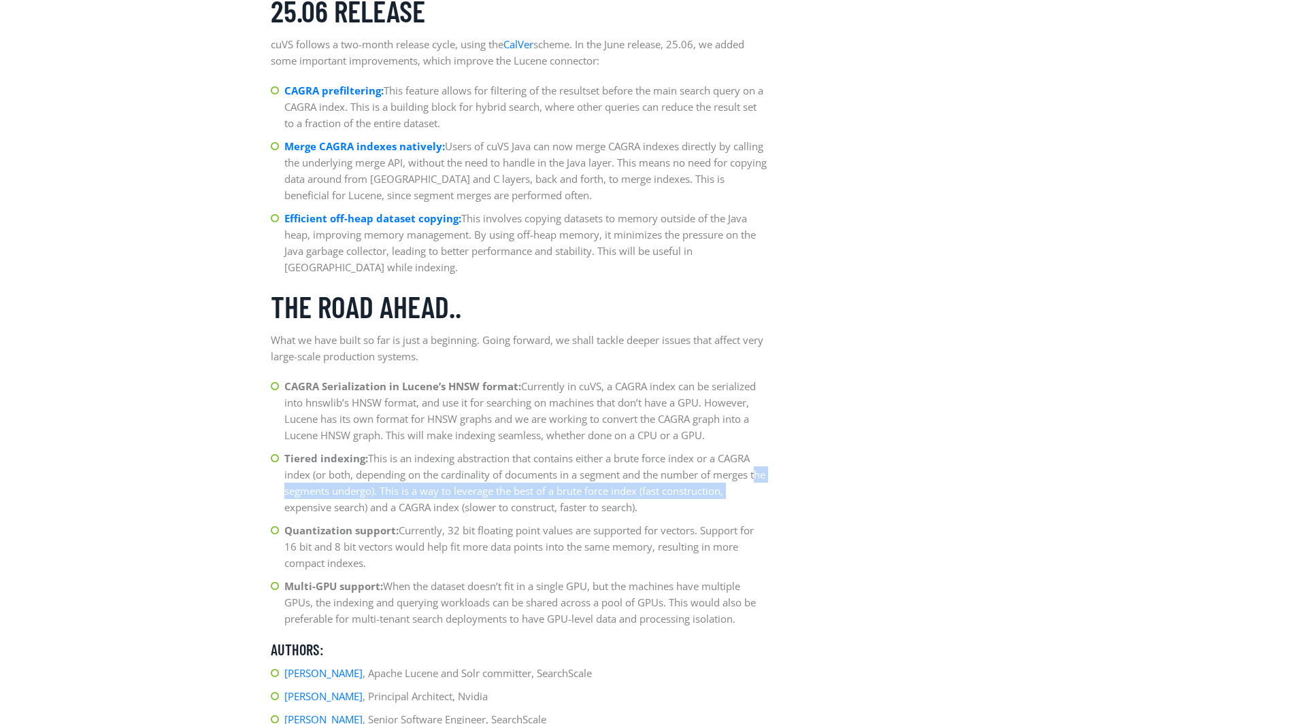
click at [749, 556] on li "Quantization support: Currently, 32 bit floating point values are supported for…" at bounding box center [519, 546] width 497 height 49
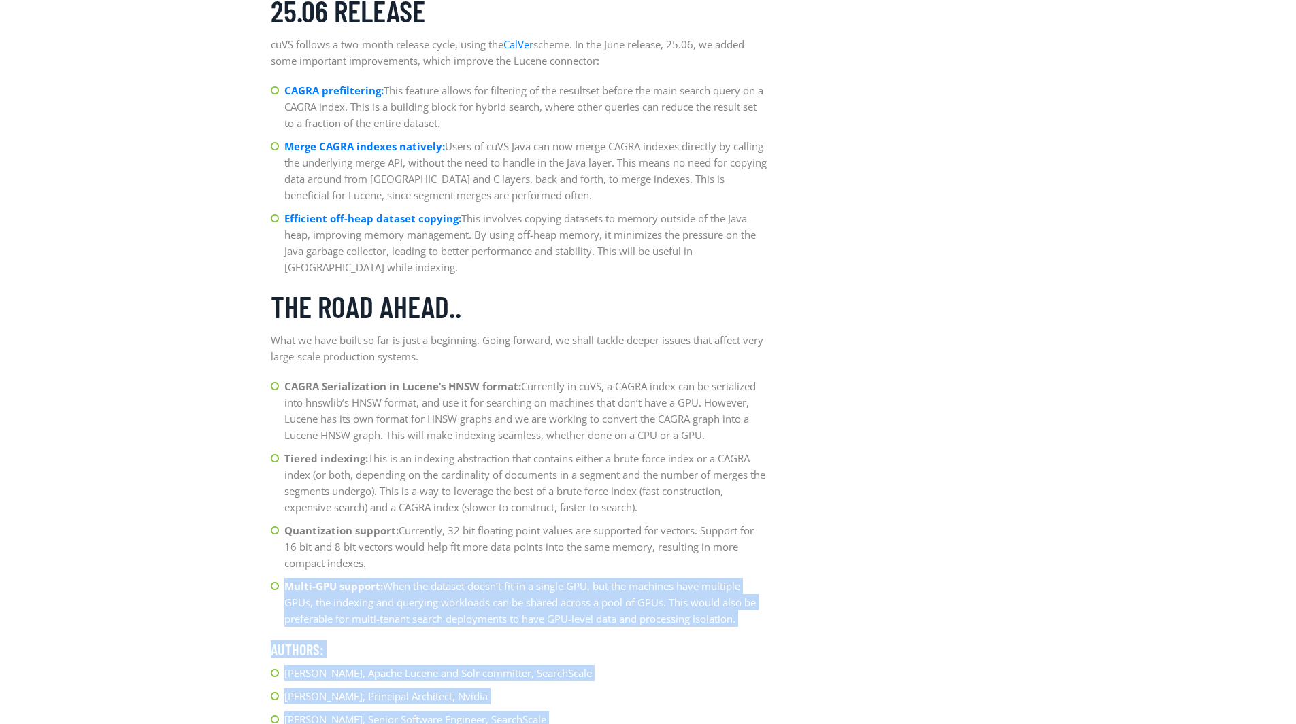
drag, startPoint x: 284, startPoint y: 588, endPoint x: 782, endPoint y: 633, distance: 499.9
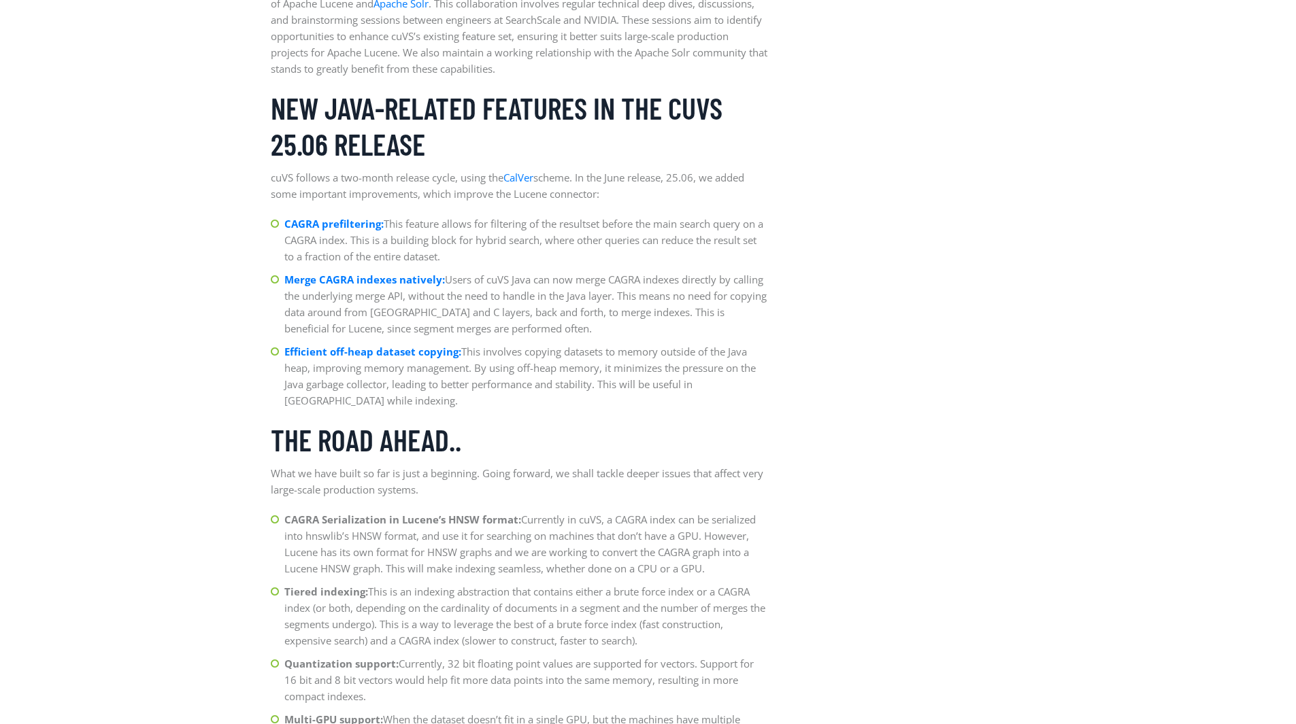
scroll to position [1511, 0]
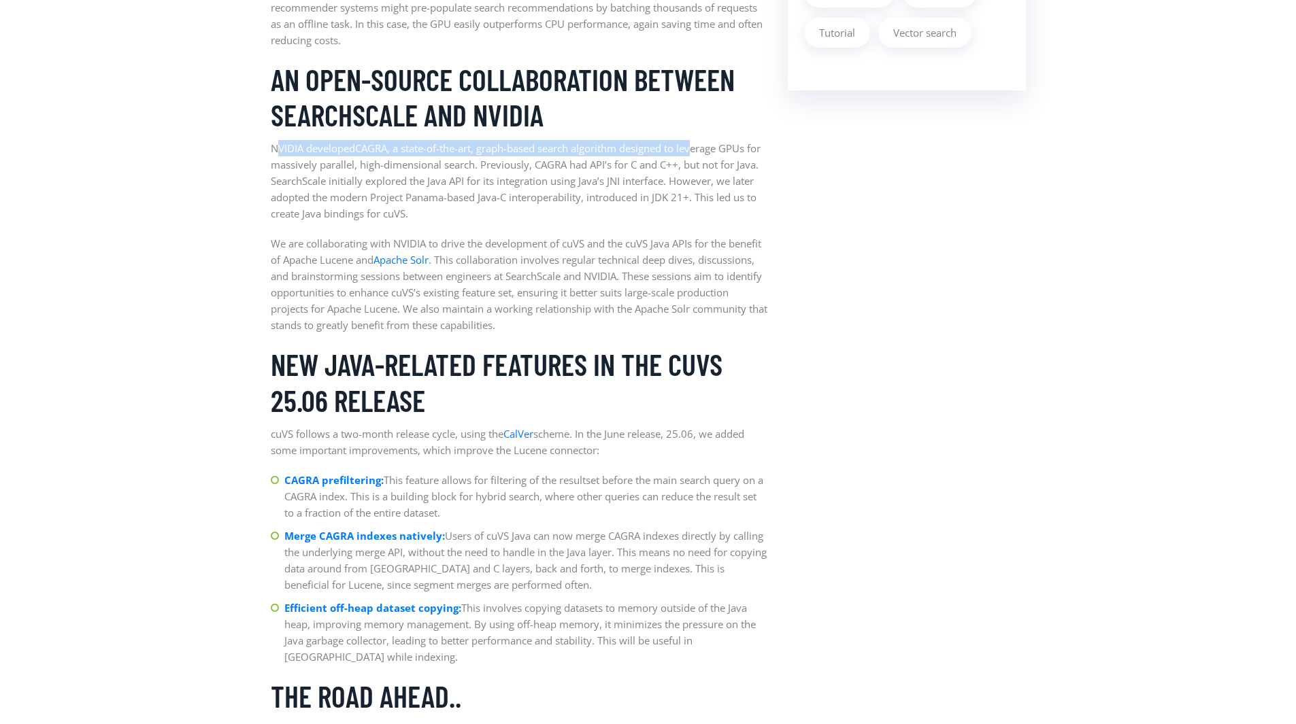
drag, startPoint x: 279, startPoint y: 151, endPoint x: 698, endPoint y: 154, distance: 419.0
click at [698, 154] on p "NVIDIA developed CAGRA , a state-of-the-art, graph-based search algorithm desig…" at bounding box center [519, 181] width 497 height 82
drag, startPoint x: 270, startPoint y: 168, endPoint x: 666, endPoint y: 162, distance: 395.9
click at [666, 162] on p "NVIDIA developed CAGRA , a state-of-the-art, graph-based search algorithm desig…" at bounding box center [519, 181] width 497 height 82
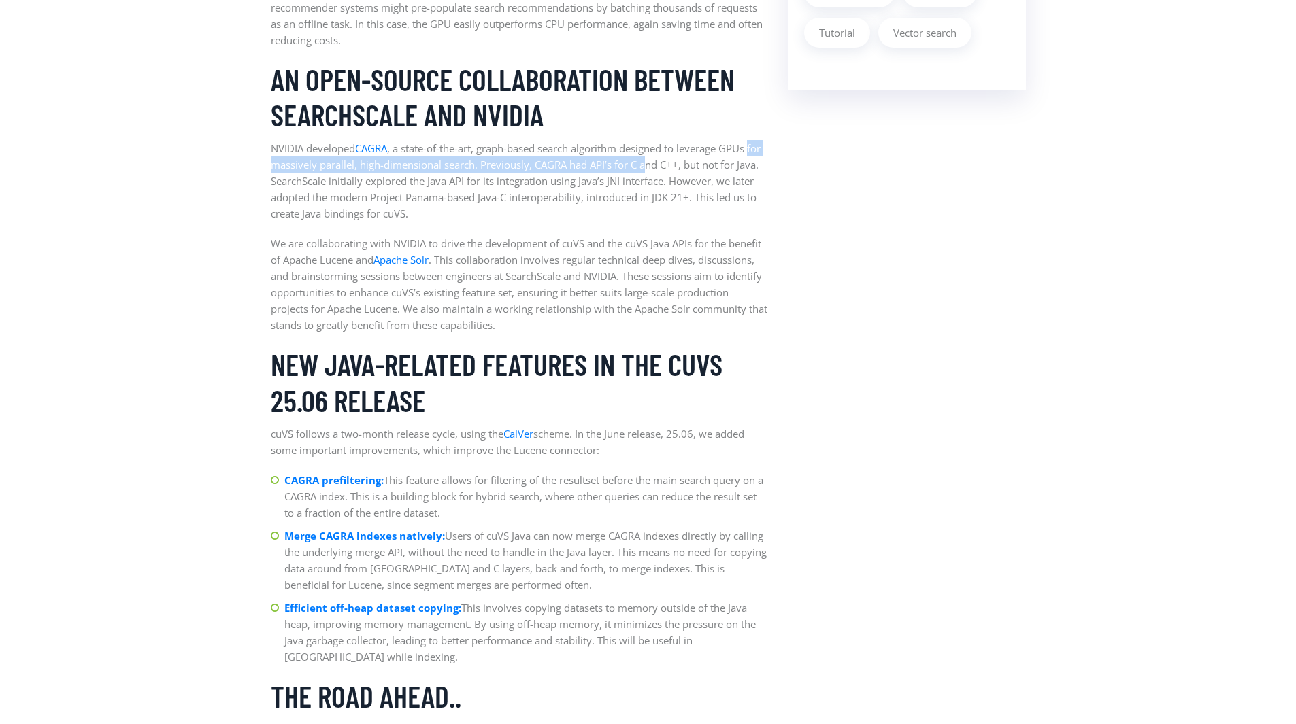
click at [666, 162] on p "NVIDIA developed CAGRA , a state-of-the-art, graph-based search algorithm desig…" at bounding box center [519, 181] width 497 height 82
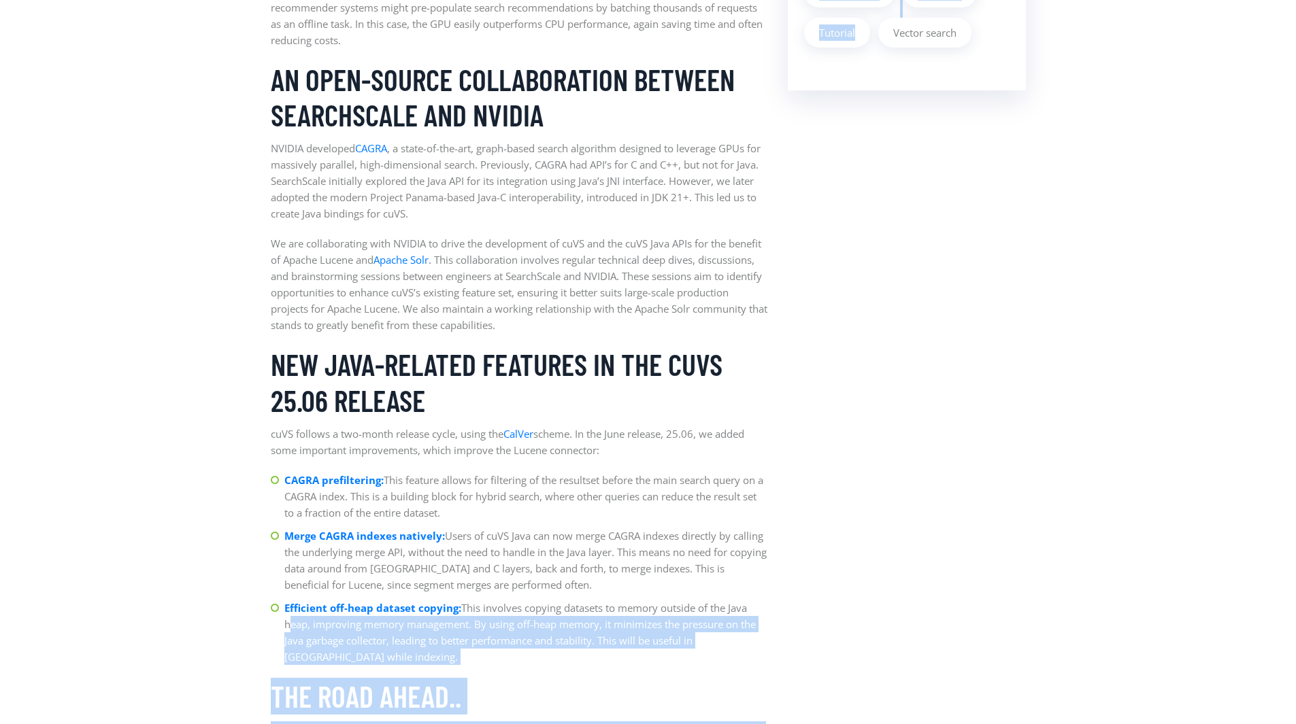
drag, startPoint x: 286, startPoint y: 627, endPoint x: 816, endPoint y: 626, distance: 530.6
click at [816, 626] on div "News by [PERSON_NAME], [PERSON_NAME] & [PERSON_NAME] / on [DATE] Building the f…" at bounding box center [648, 250] width 775 height 2503
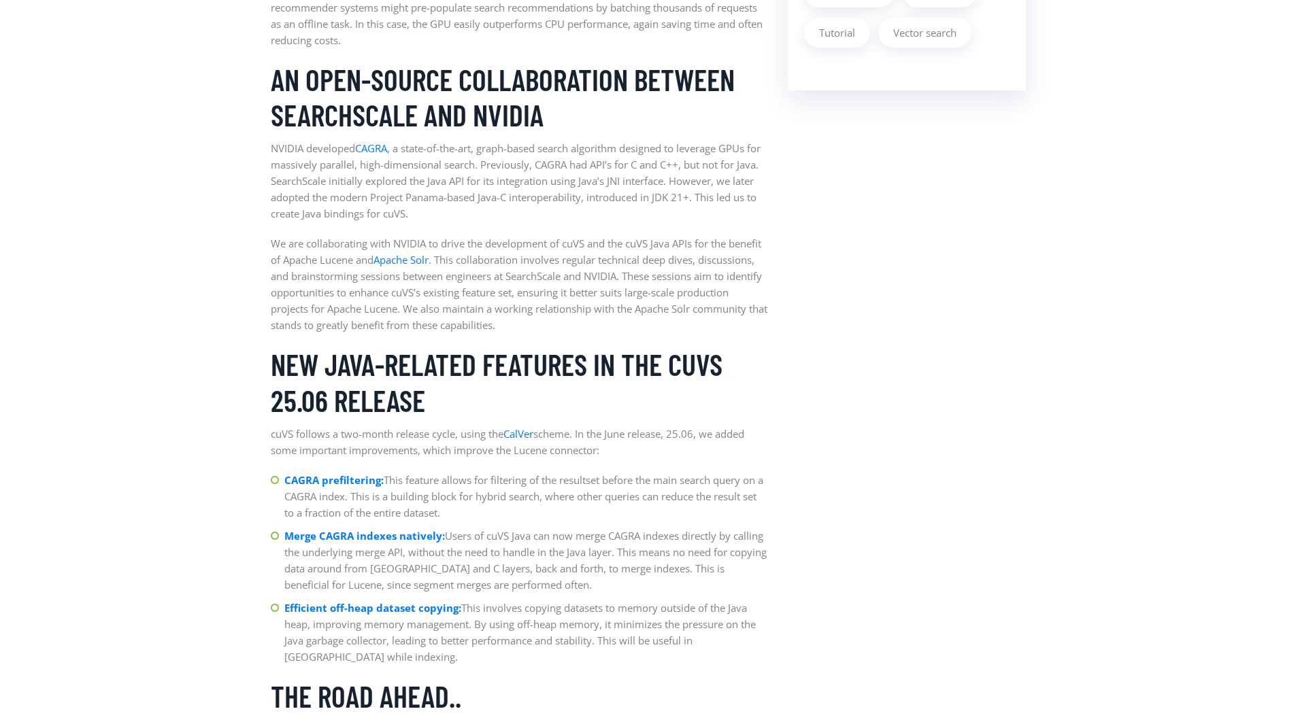
click at [816, 626] on aside "Latest Article Building the foundations: Apache Lucene Accelerated with the NVI…" at bounding box center [906, 250] width 258 height 2503
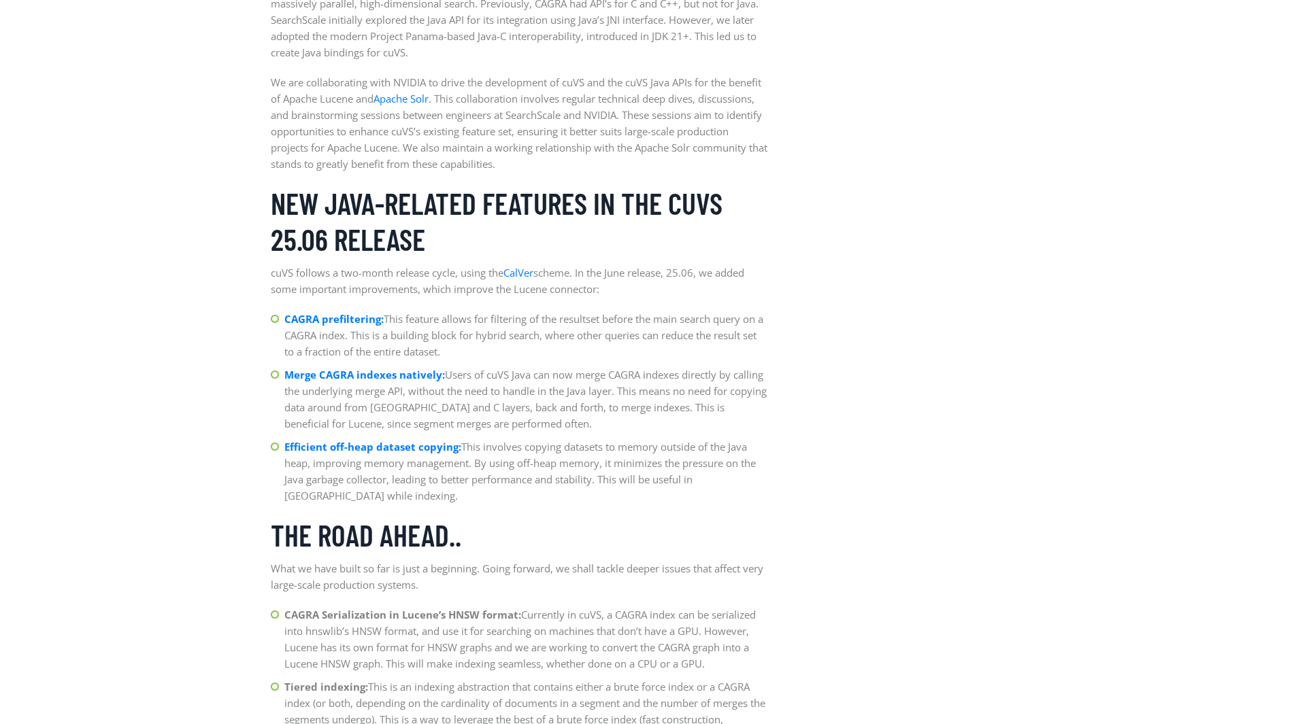
scroll to position [1828, 0]
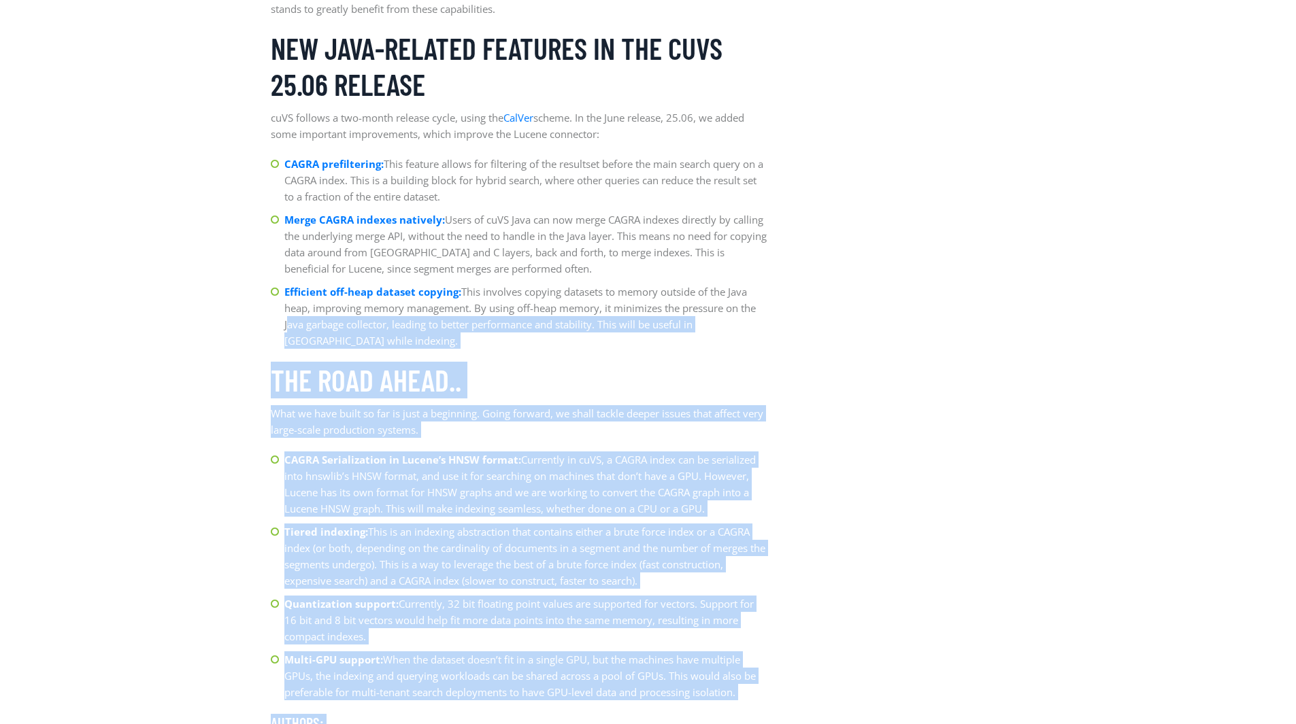
drag, startPoint x: 282, startPoint y: 325, endPoint x: 792, endPoint y: 331, distance: 510.9
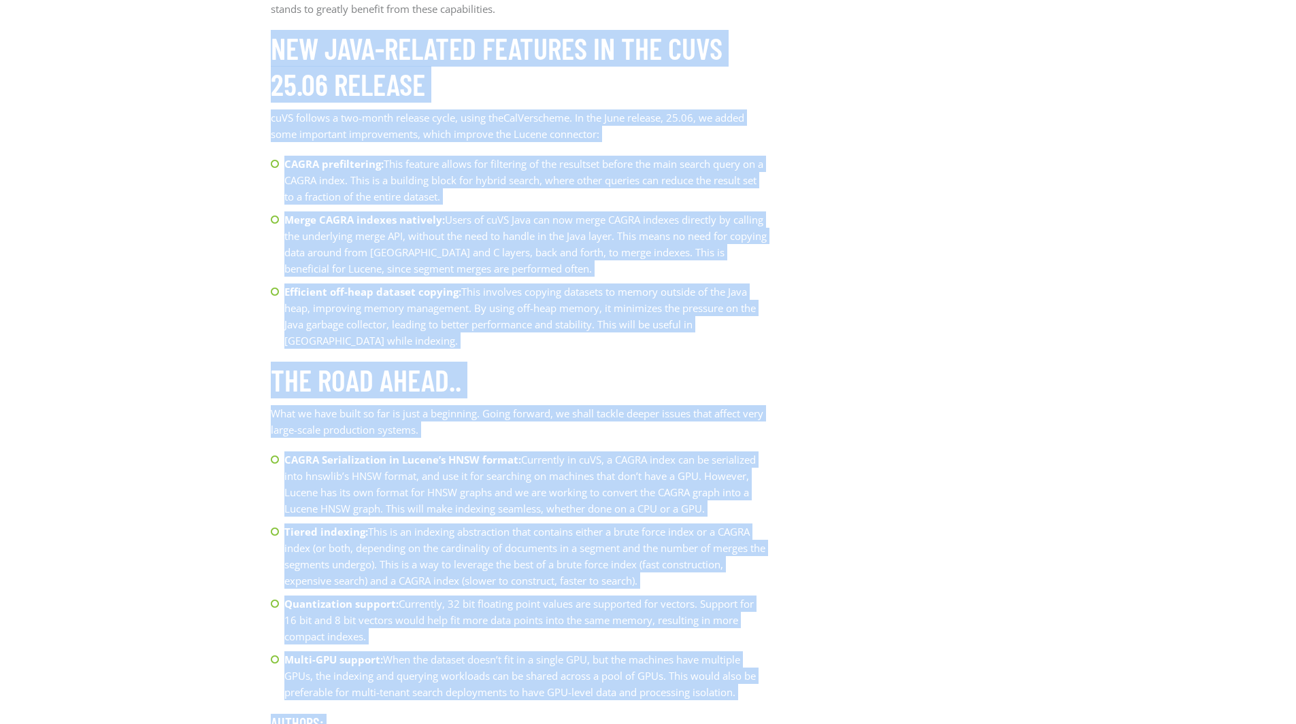
drag, startPoint x: 270, startPoint y: 41, endPoint x: 830, endPoint y: 76, distance: 560.9
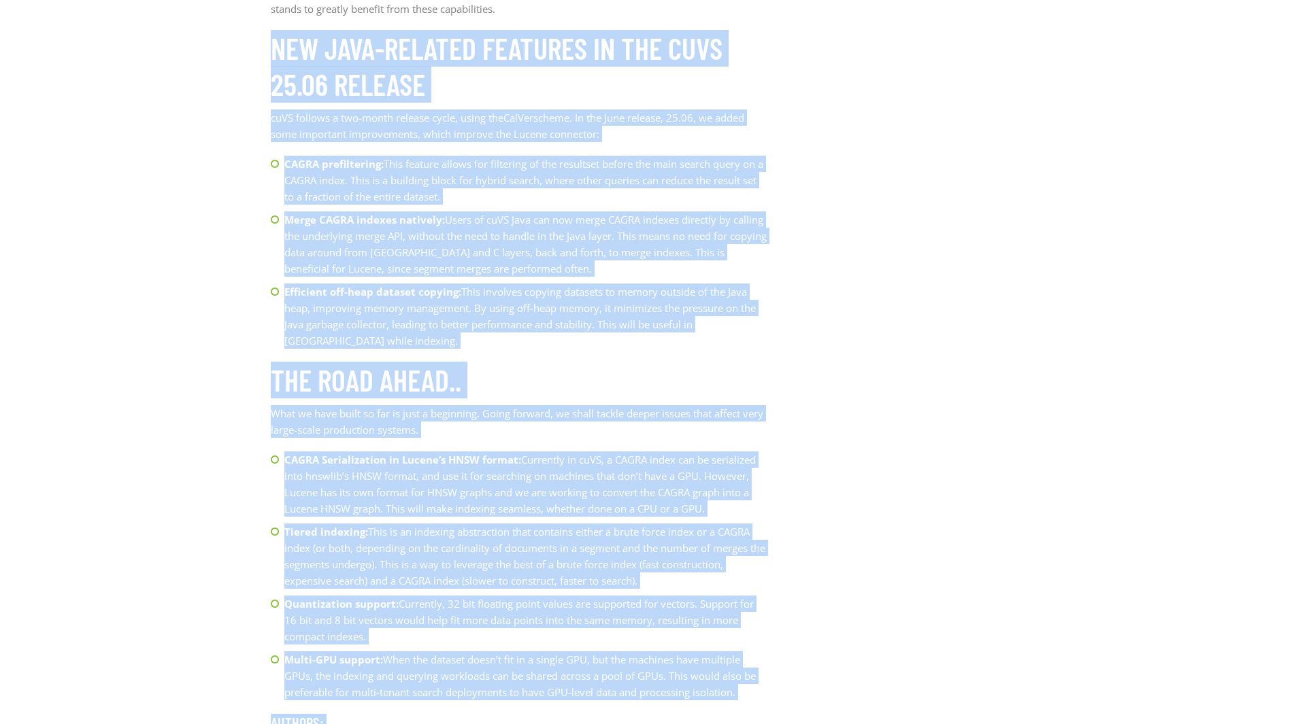
drag, startPoint x: 275, startPoint y: 46, endPoint x: 838, endPoint y: 334, distance: 632.8
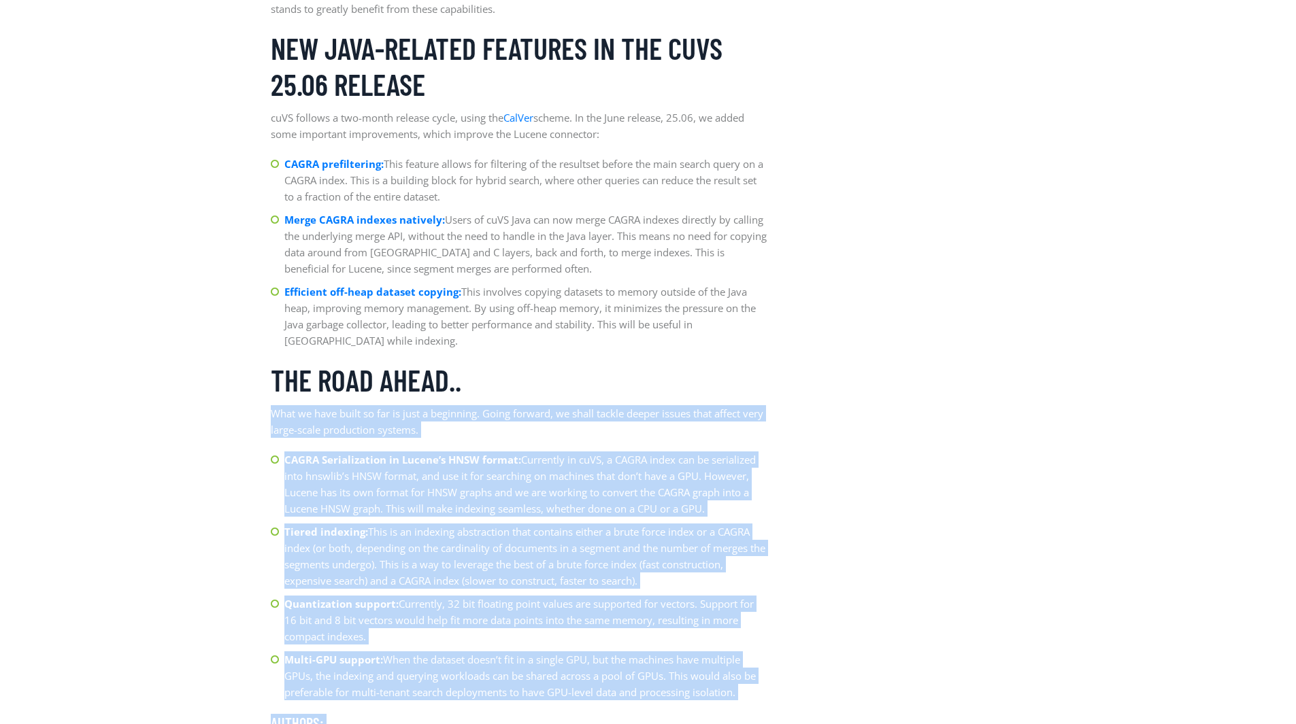
drag, startPoint x: 272, startPoint y: 414, endPoint x: 1009, endPoint y: 503, distance: 742.1
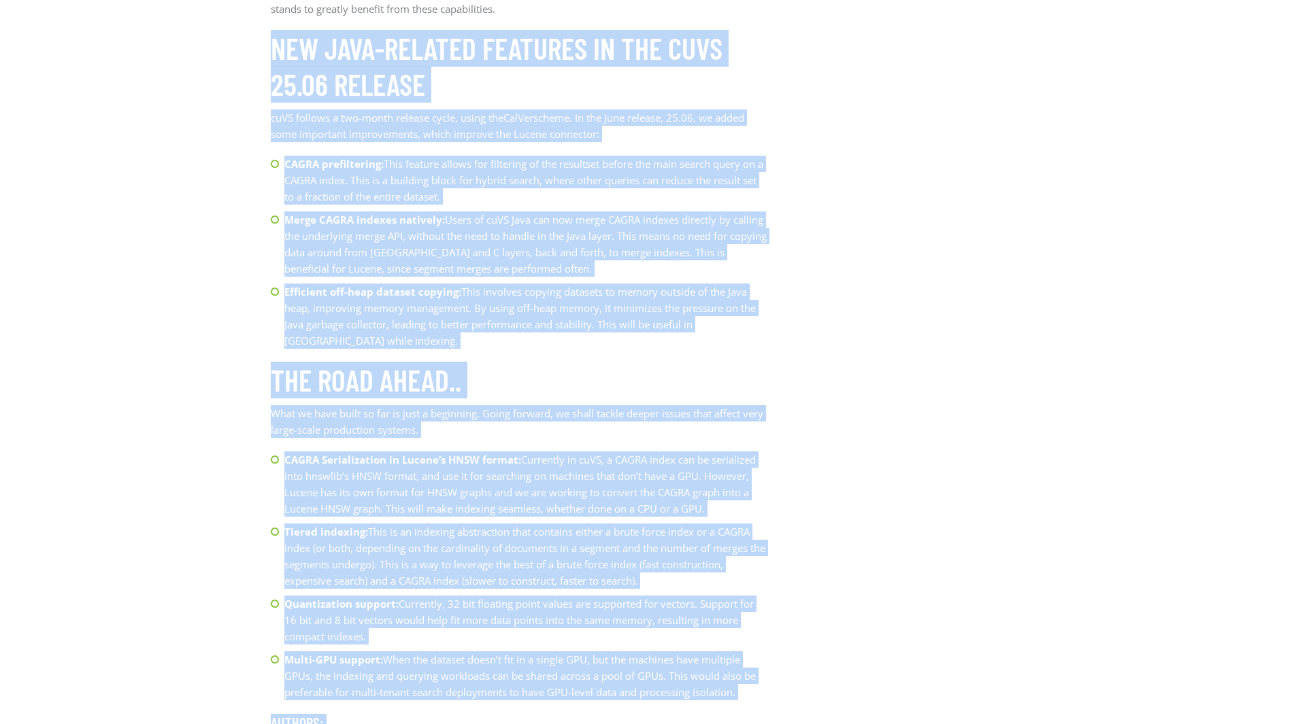
drag, startPoint x: 272, startPoint y: 46, endPoint x: 809, endPoint y: 120, distance: 541.8
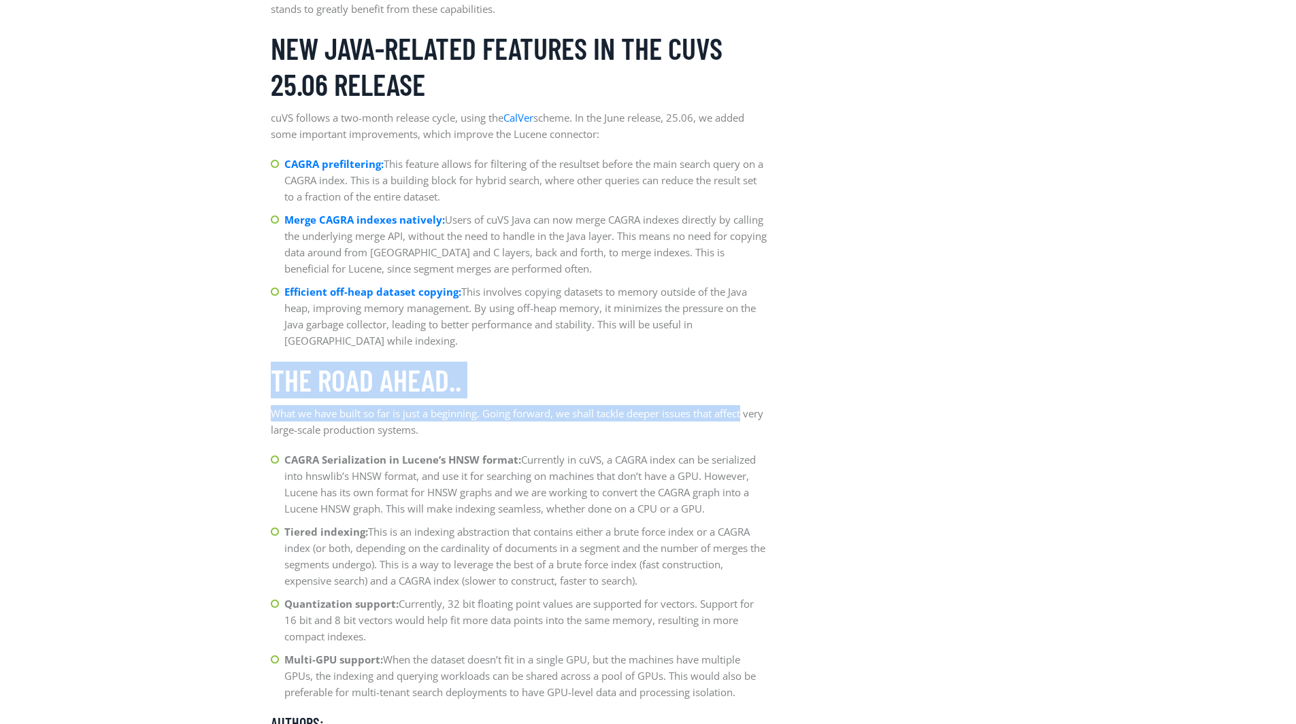
drag, startPoint x: 267, startPoint y: 373, endPoint x: 775, endPoint y: 413, distance: 509.7
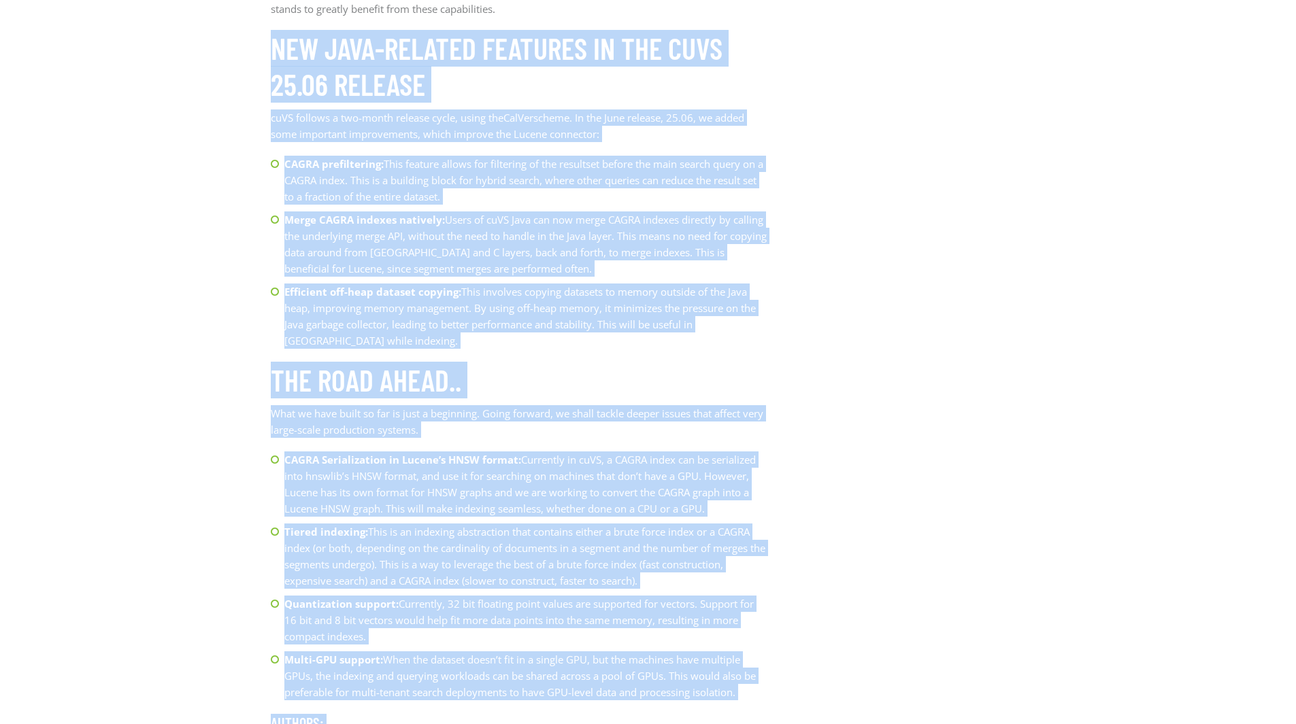
drag, startPoint x: 270, startPoint y: 41, endPoint x: 912, endPoint y: 331, distance: 704.2
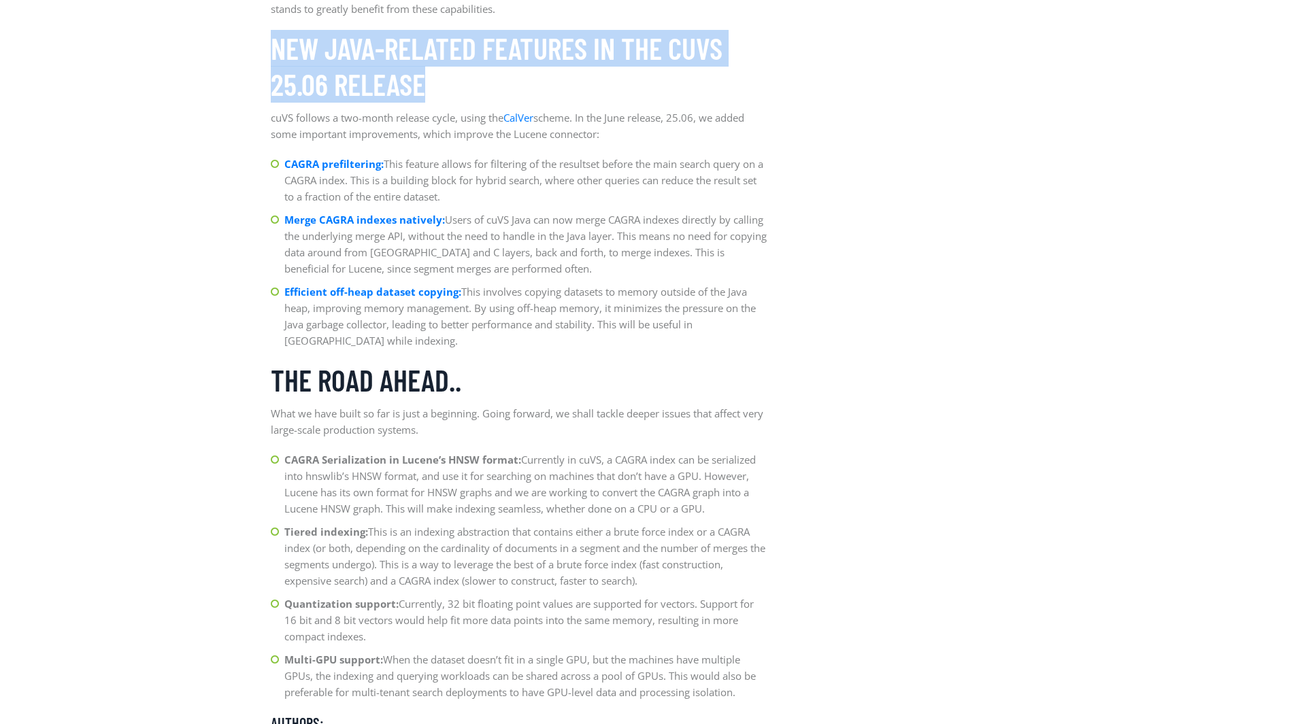
drag, startPoint x: 273, startPoint y: 44, endPoint x: 776, endPoint y: 85, distance: 505.1
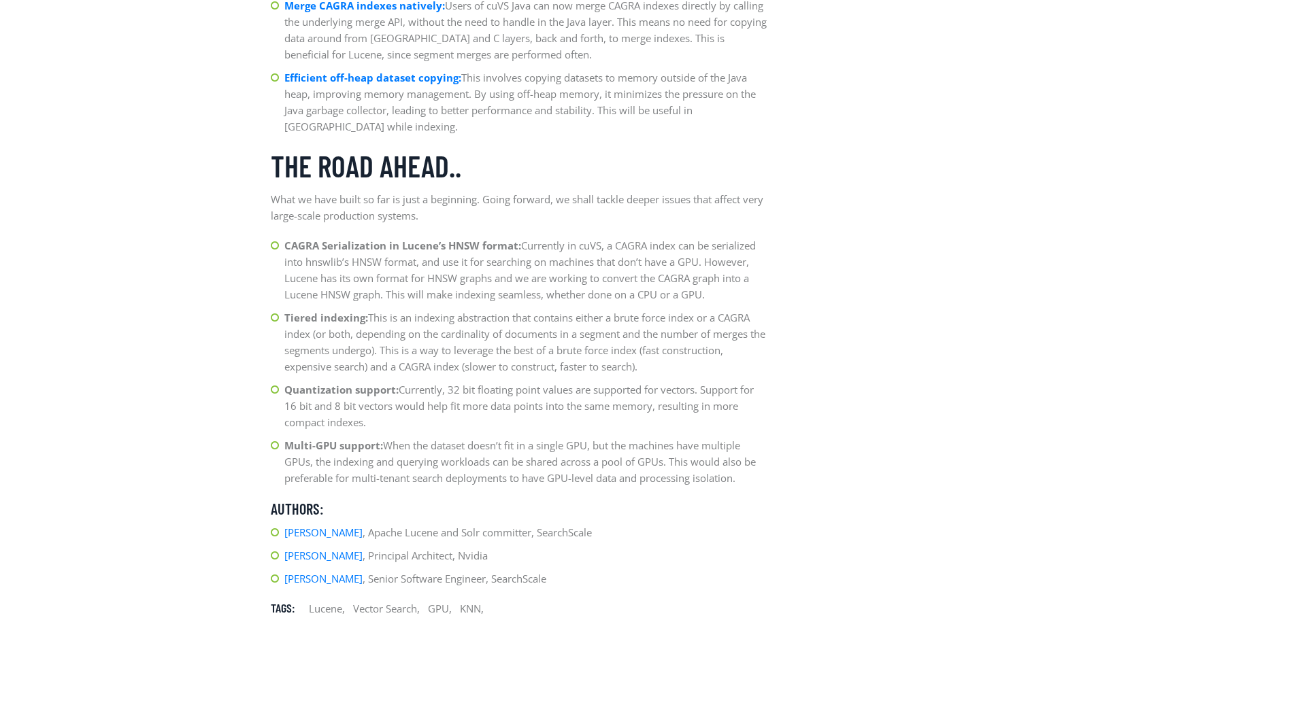
scroll to position [2010, 0]
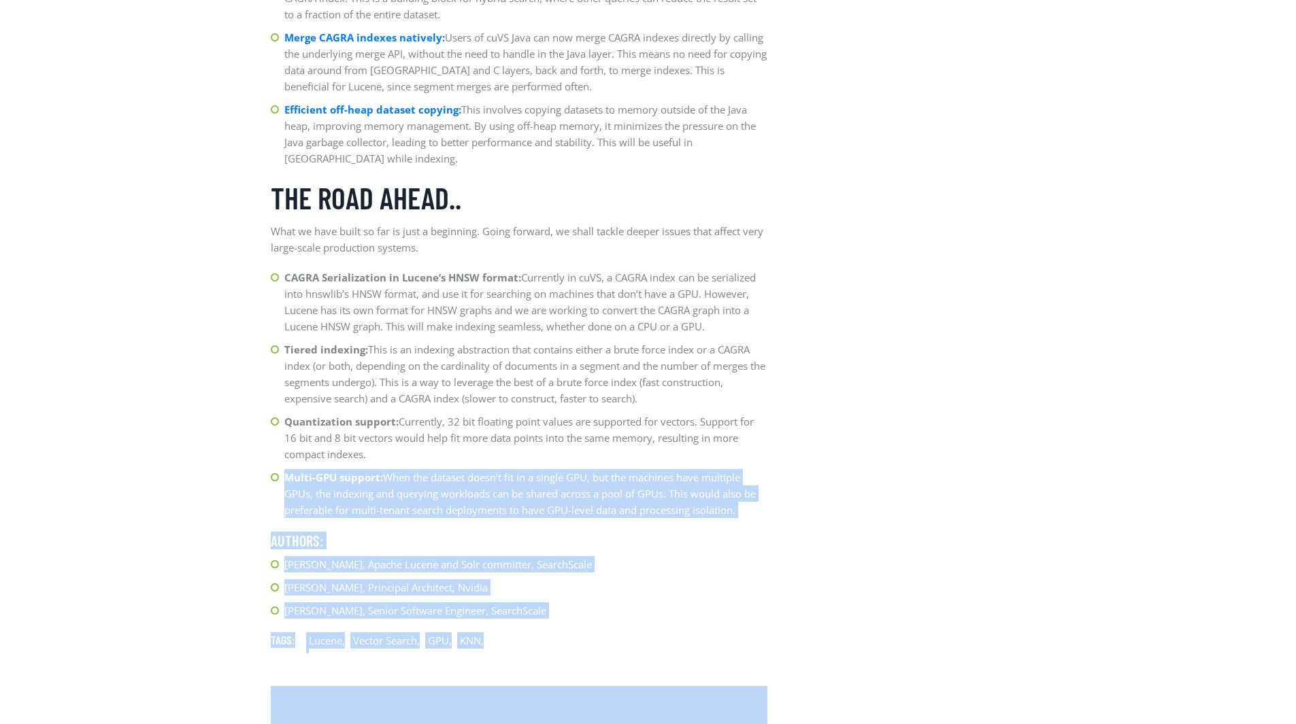
drag, startPoint x: 285, startPoint y: 476, endPoint x: 891, endPoint y: 502, distance: 606.6
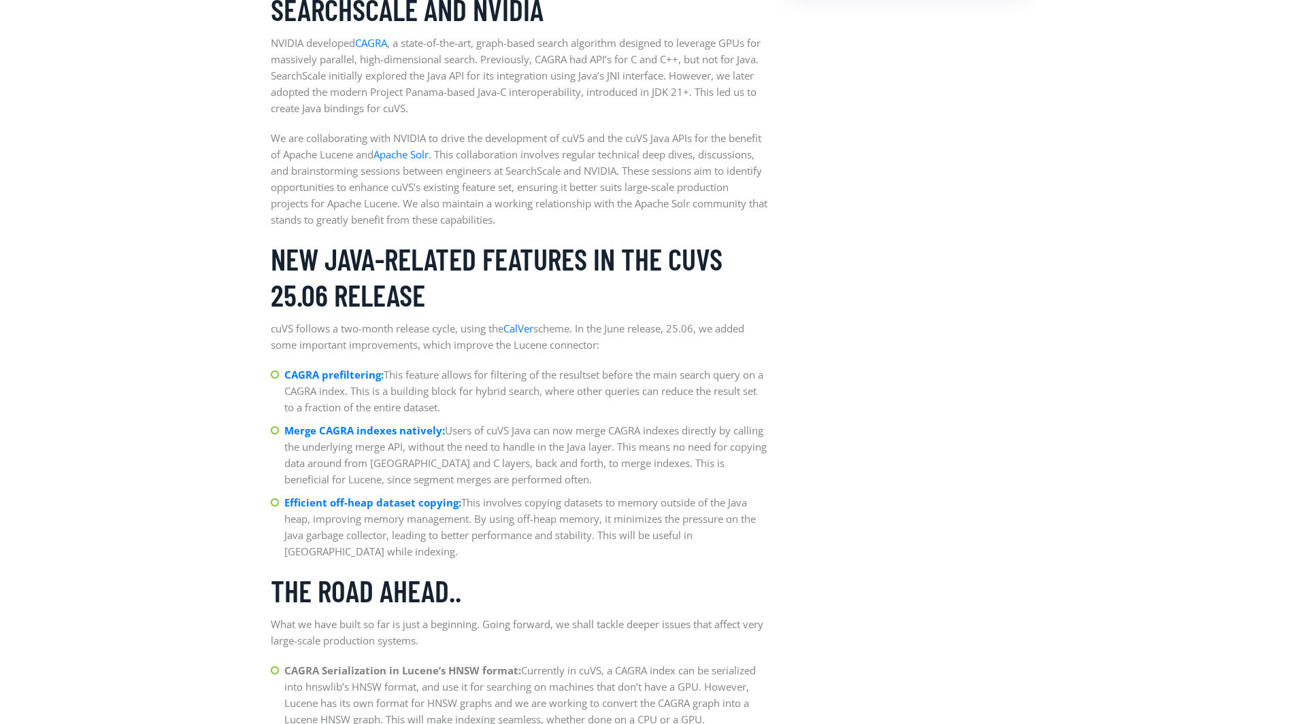
scroll to position [1434, 0]
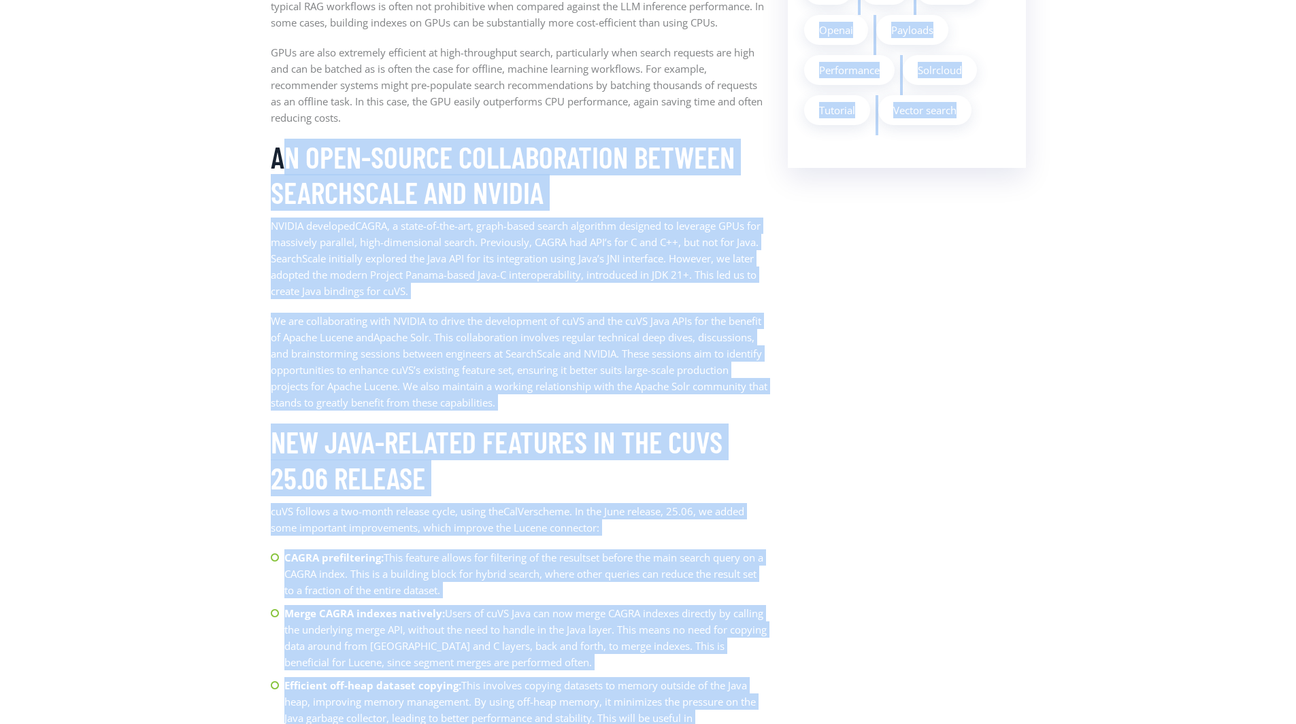
drag, startPoint x: 283, startPoint y: 157, endPoint x: 976, endPoint y: 333, distance: 715.0
click at [976, 333] on div "News by [PERSON_NAME], [PERSON_NAME] & [PERSON_NAME] / on [DATE] Building the f…" at bounding box center [648, 327] width 775 height 2503
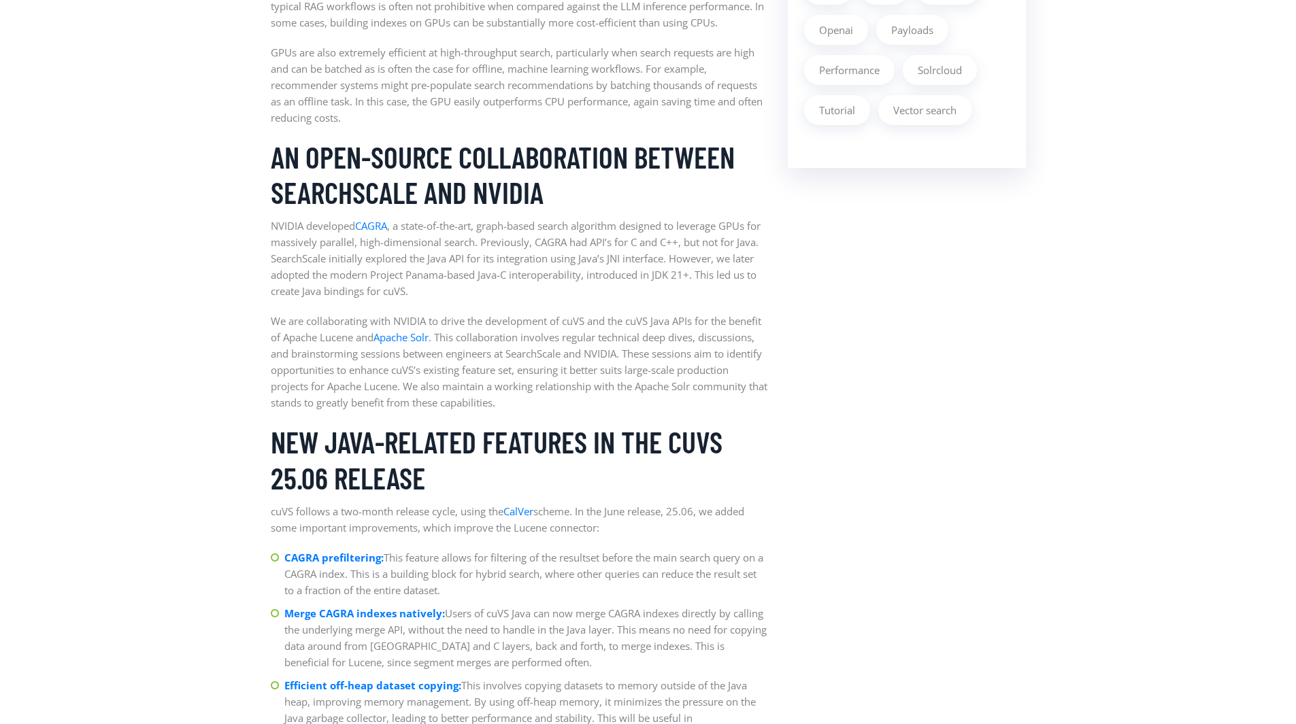
click at [976, 333] on aside "Latest Article Building the foundations: Apache Lucene Accelerated with the NVI…" at bounding box center [906, 327] width 258 height 2503
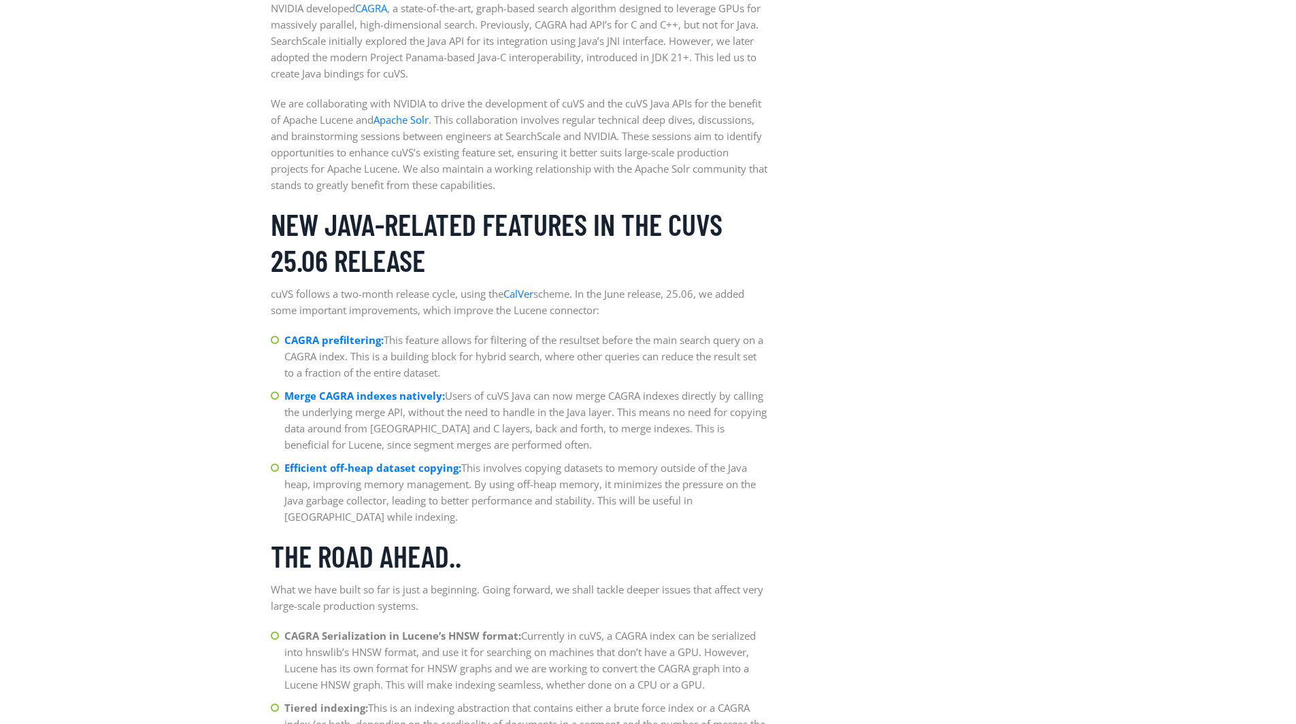
scroll to position [1673, 0]
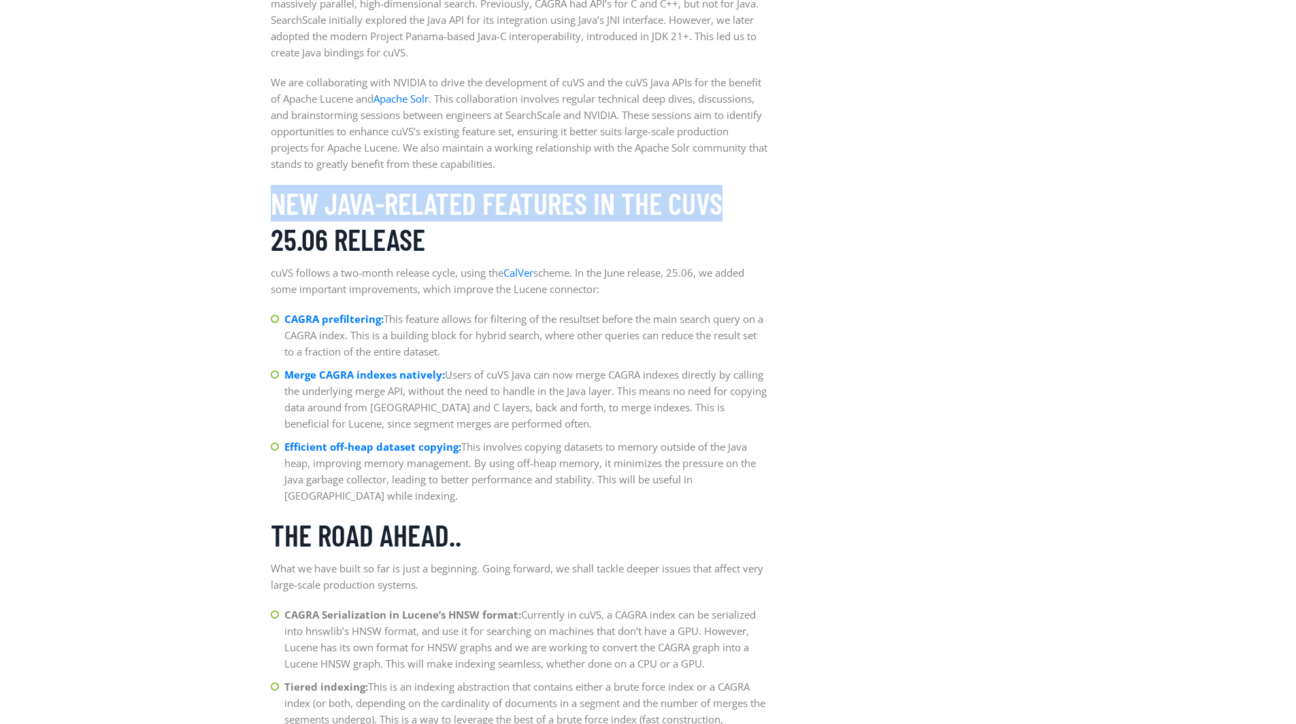
drag, startPoint x: 277, startPoint y: 195, endPoint x: 756, endPoint y: 218, distance: 479.4
click at [756, 218] on h3 "New Java-related features in the cuVS 25.06 Release" at bounding box center [519, 222] width 497 height 72
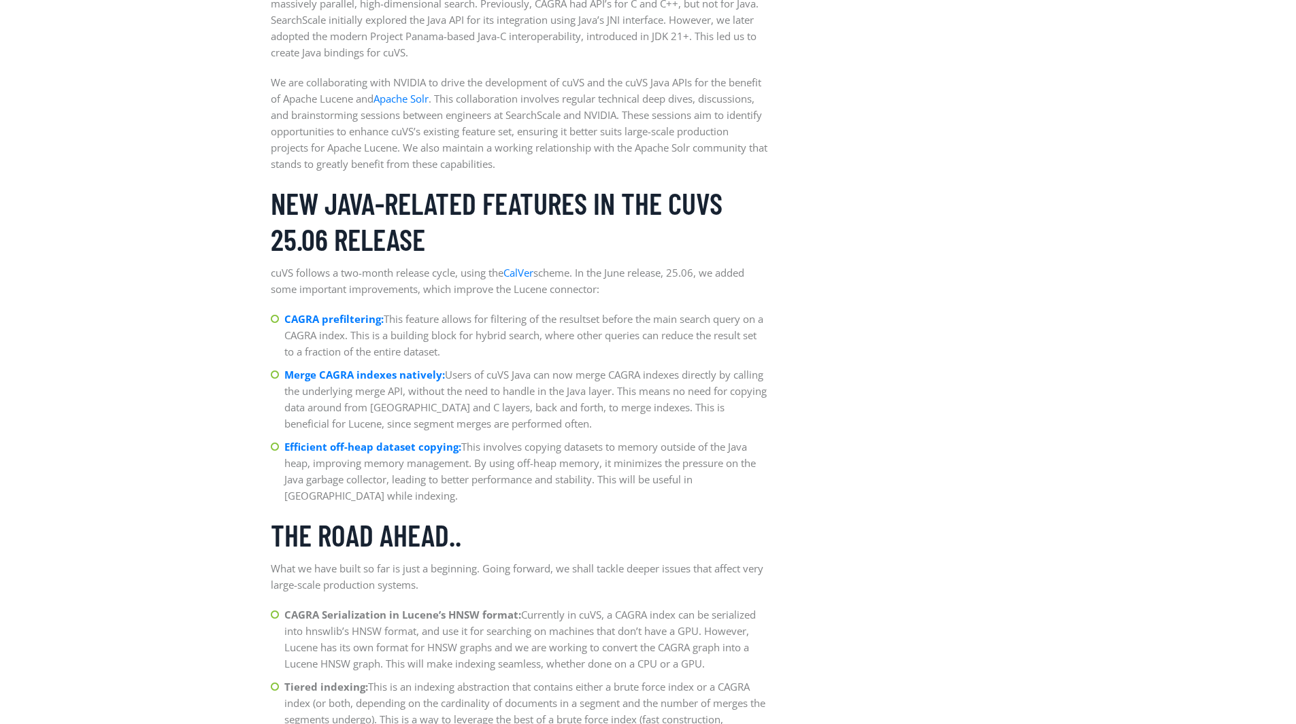
drag, startPoint x: 1017, startPoint y: 325, endPoint x: 841, endPoint y: 507, distance: 253.0
click at [1017, 326] on aside "Latest Article Building the foundations: Apache Lucene Accelerated with the NVI…" at bounding box center [906, 88] width 258 height 2503
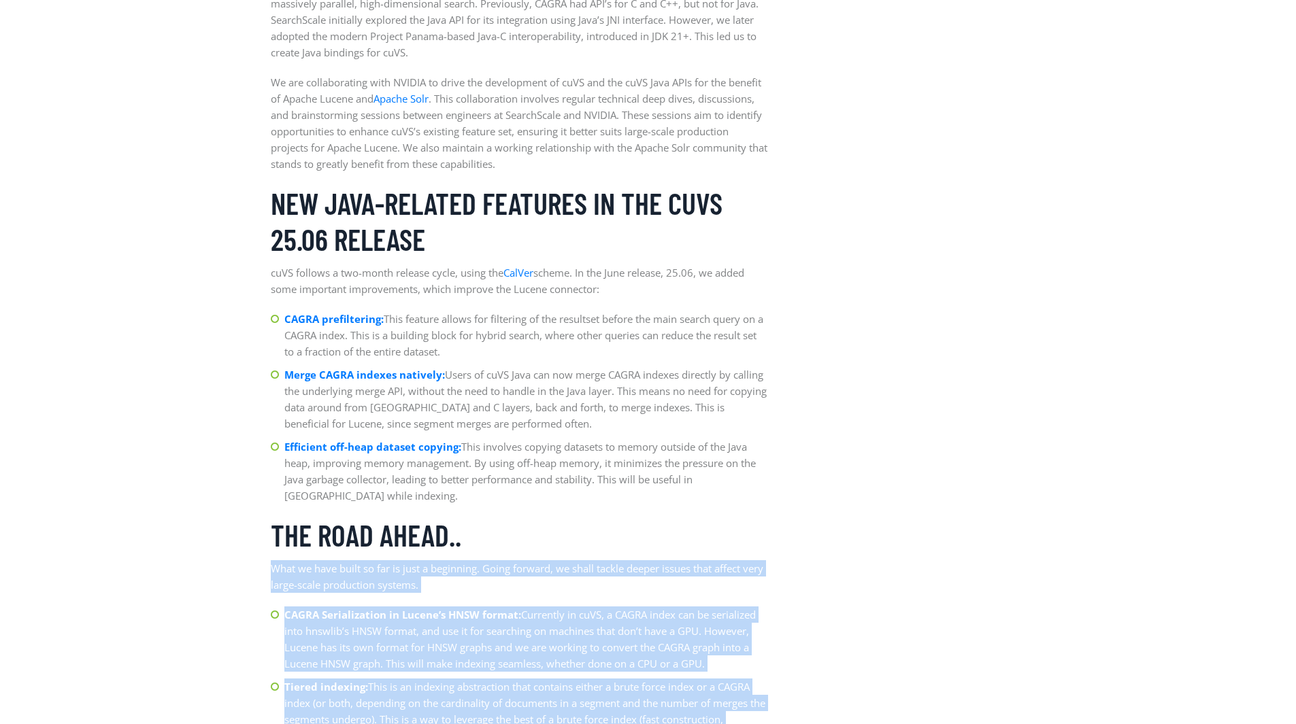
drag, startPoint x: 273, startPoint y: 569, endPoint x: 810, endPoint y: 574, distance: 537.4
click at [810, 574] on div "News by [PERSON_NAME], [PERSON_NAME] & [PERSON_NAME] / on [DATE] Building the f…" at bounding box center [648, 88] width 775 height 2503
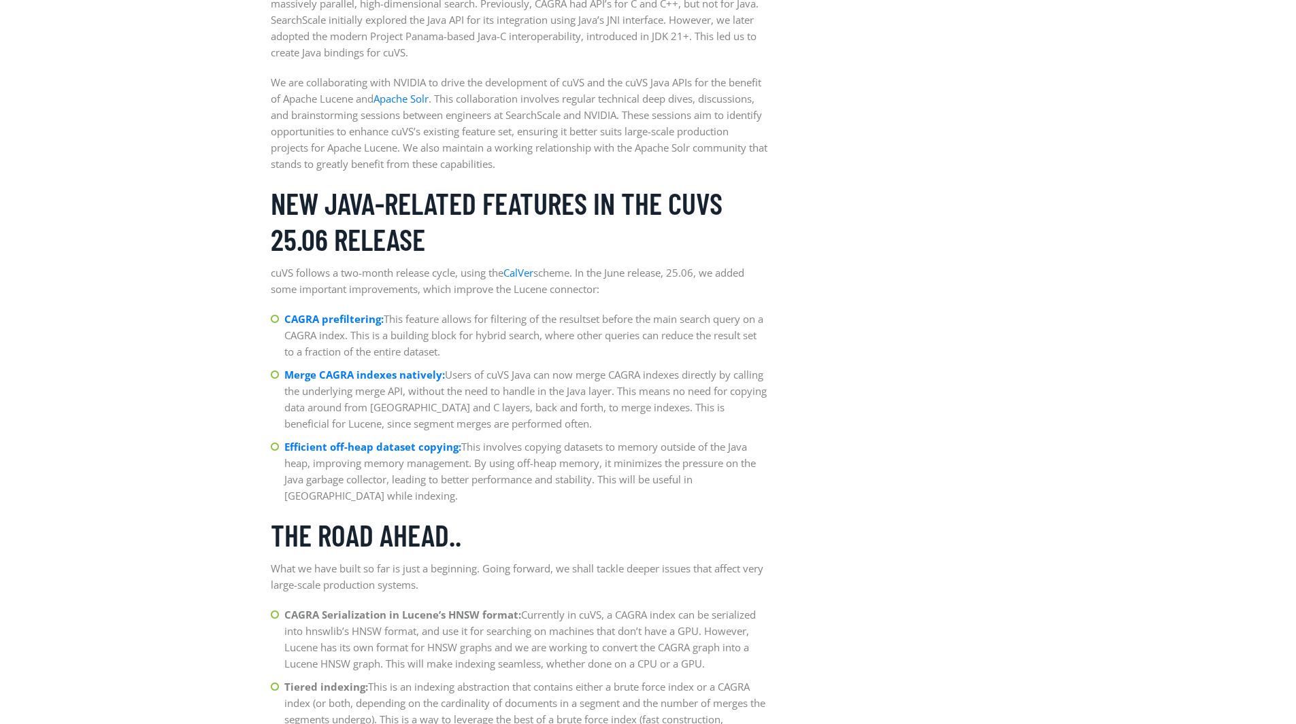
click at [810, 574] on aside "Latest Article Building the foundations: Apache Lucene Accelerated with the NVI…" at bounding box center [906, 88] width 258 height 2503
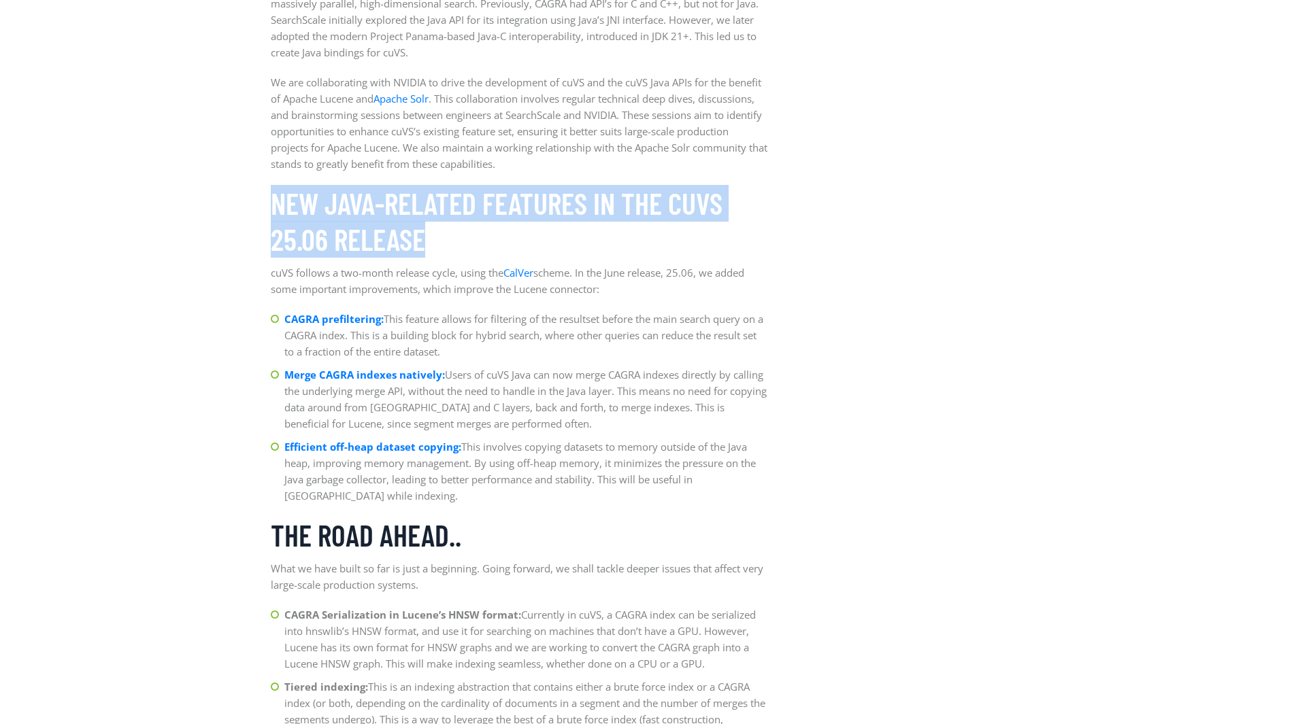
drag, startPoint x: 271, startPoint y: 203, endPoint x: 743, endPoint y: 233, distance: 472.3
click at [743, 233] on h3 "New Java-related features in the cuVS 25.06 Release" at bounding box center [519, 222] width 497 height 72
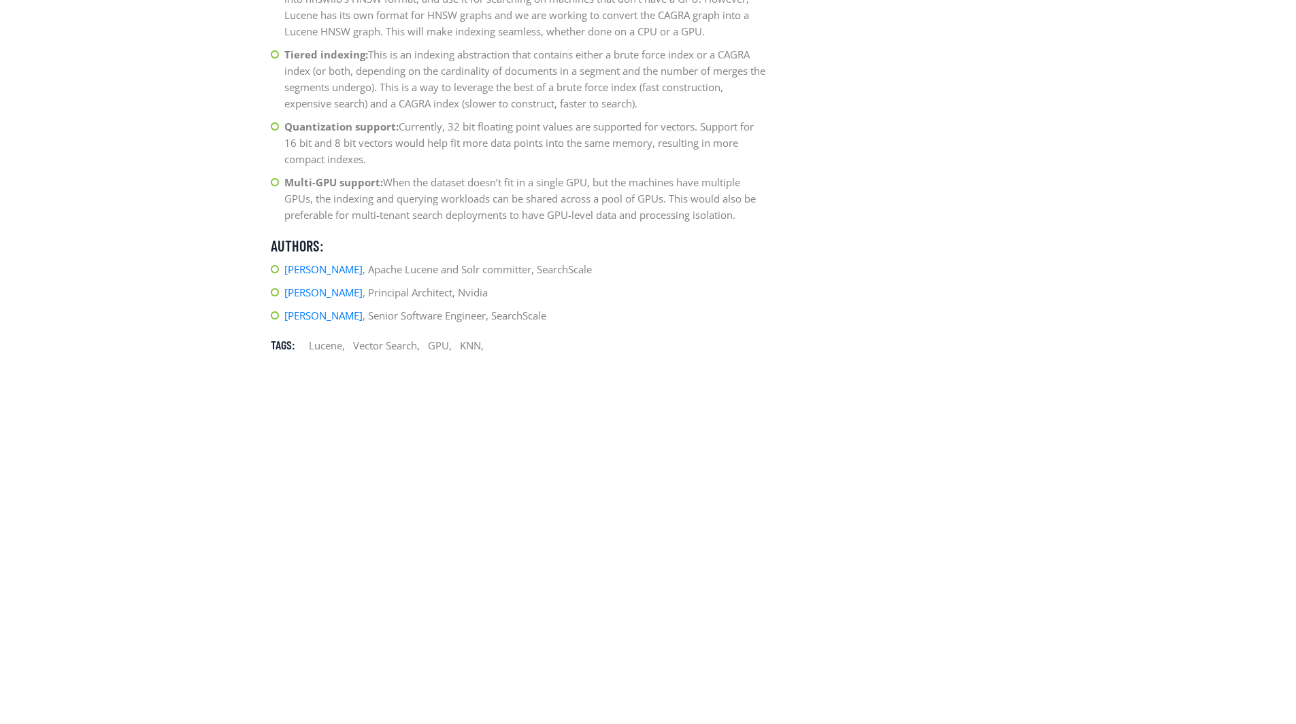
scroll to position [2330, 0]
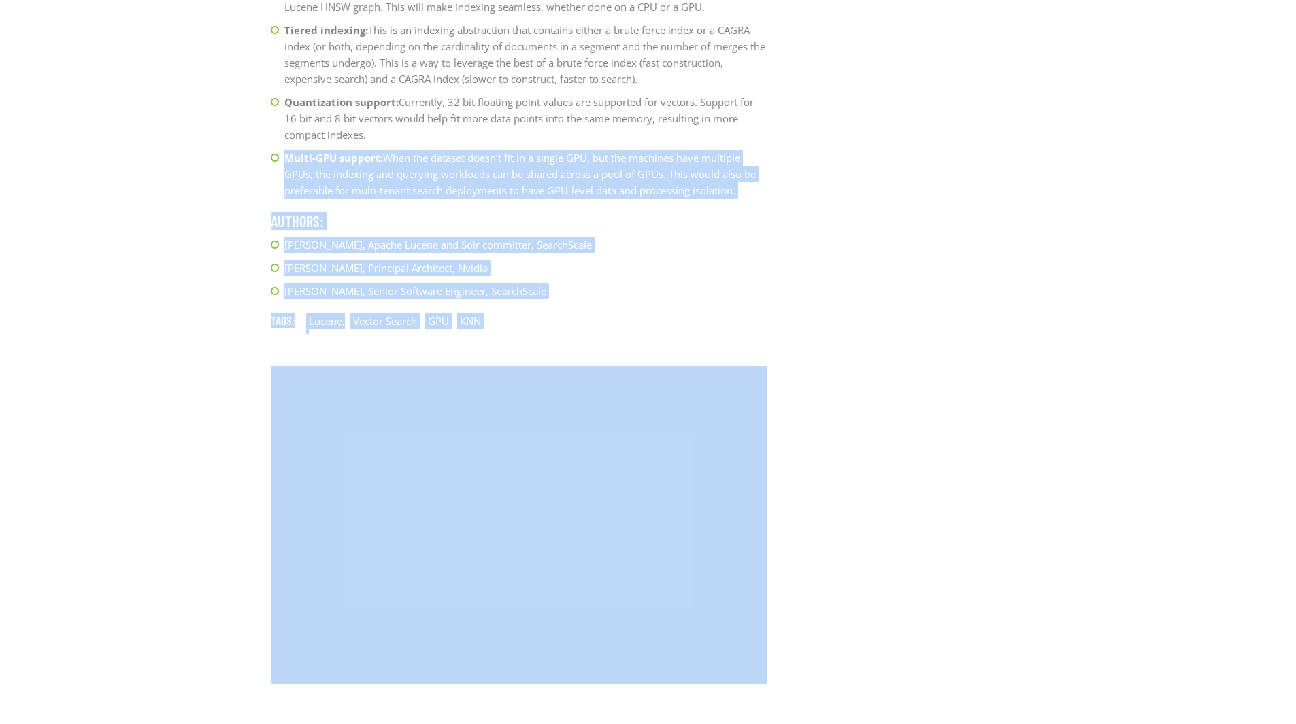
drag, startPoint x: 286, startPoint y: 160, endPoint x: 815, endPoint y: 193, distance: 530.2
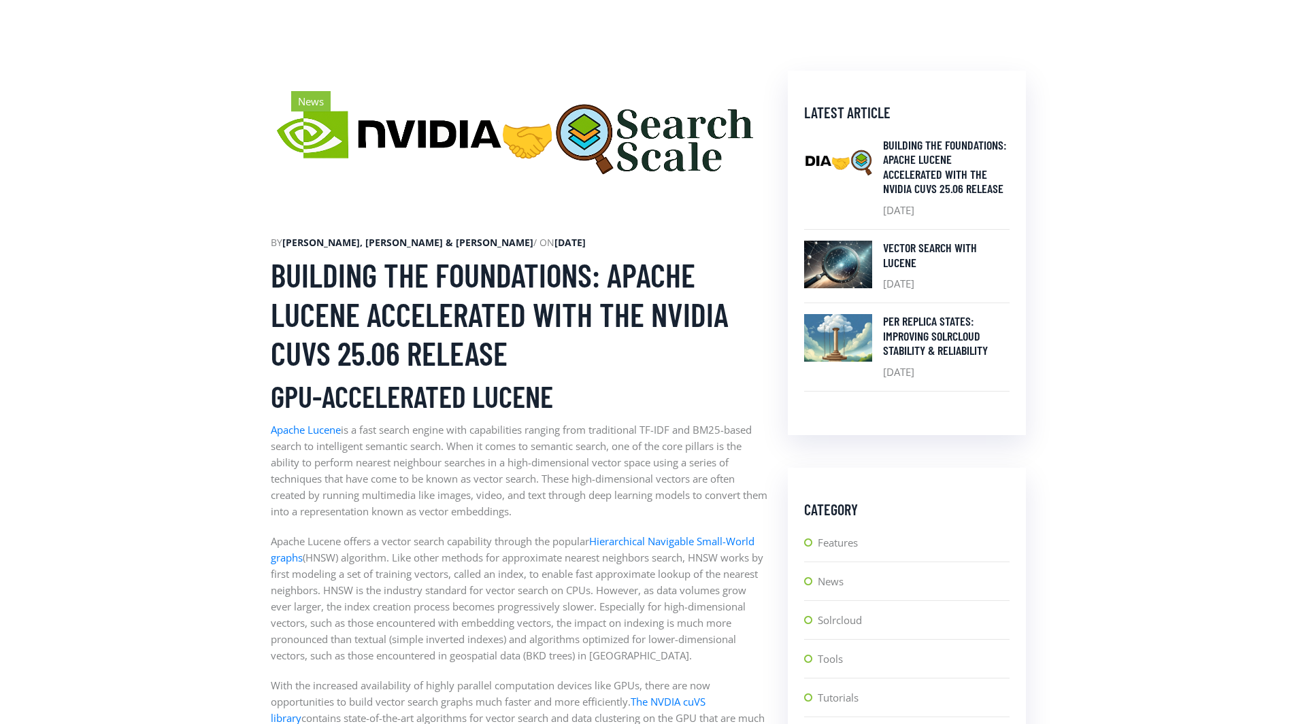
scroll to position [436, 0]
